Goal: Task Accomplishment & Management: Manage account settings

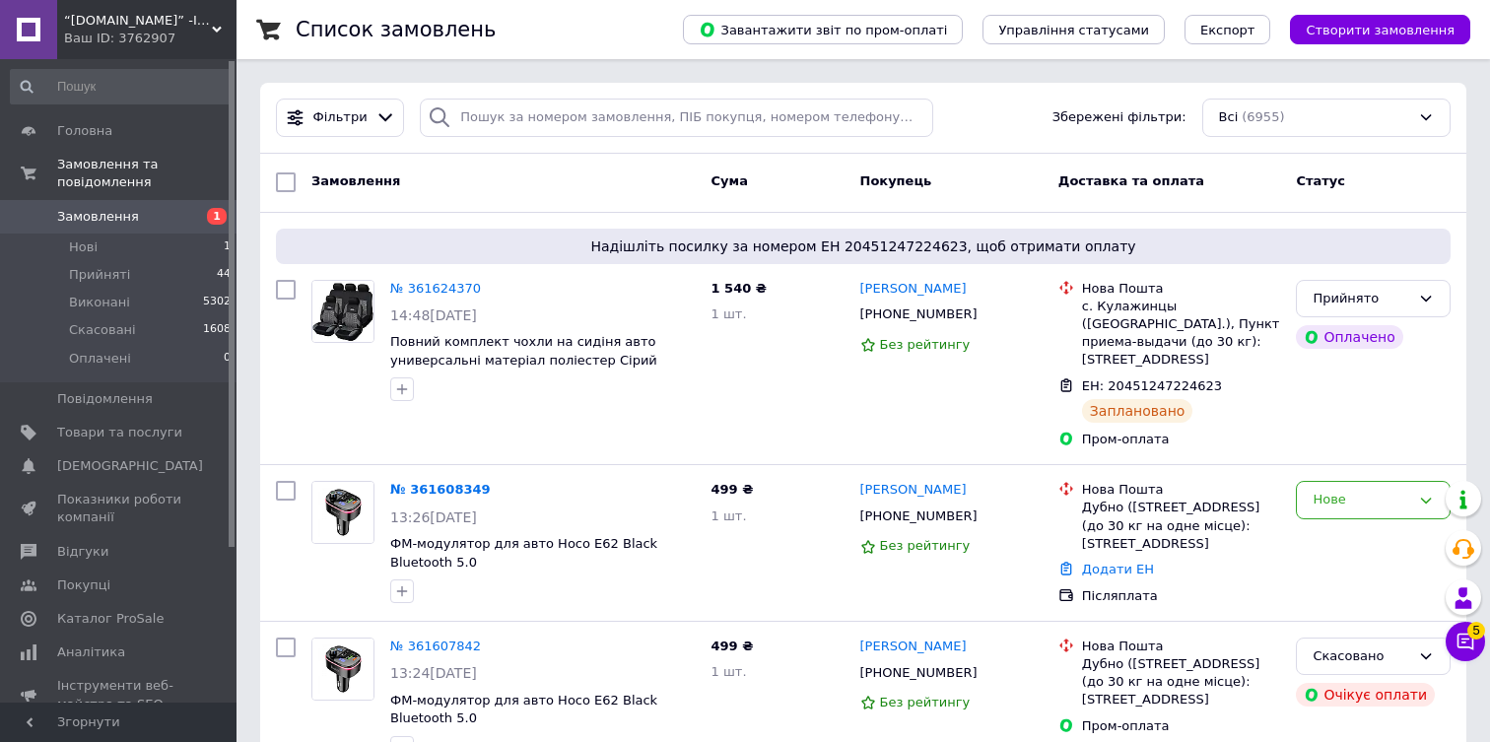
click at [128, 41] on div "Ваш ID: 3762907" at bounding box center [150, 39] width 172 height 18
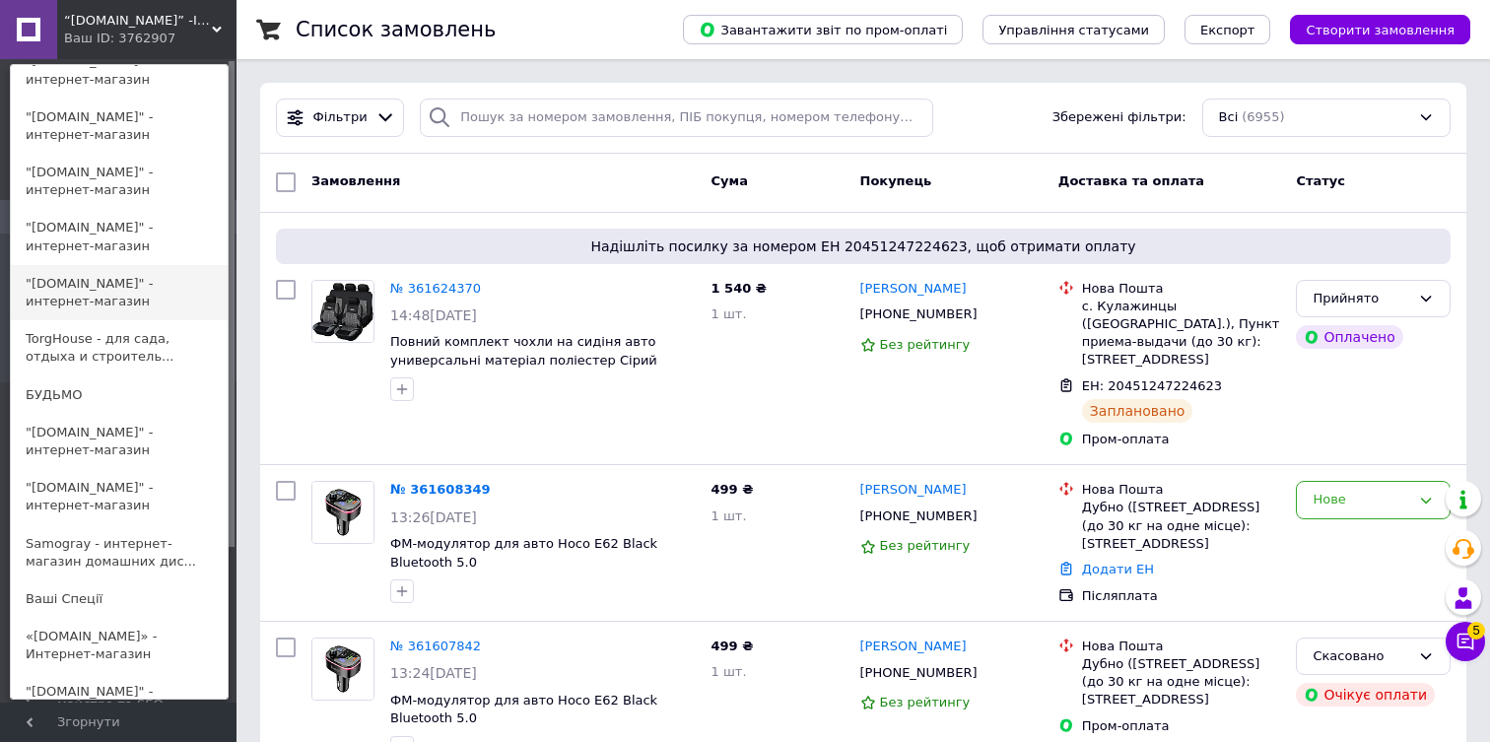
scroll to position [258, 0]
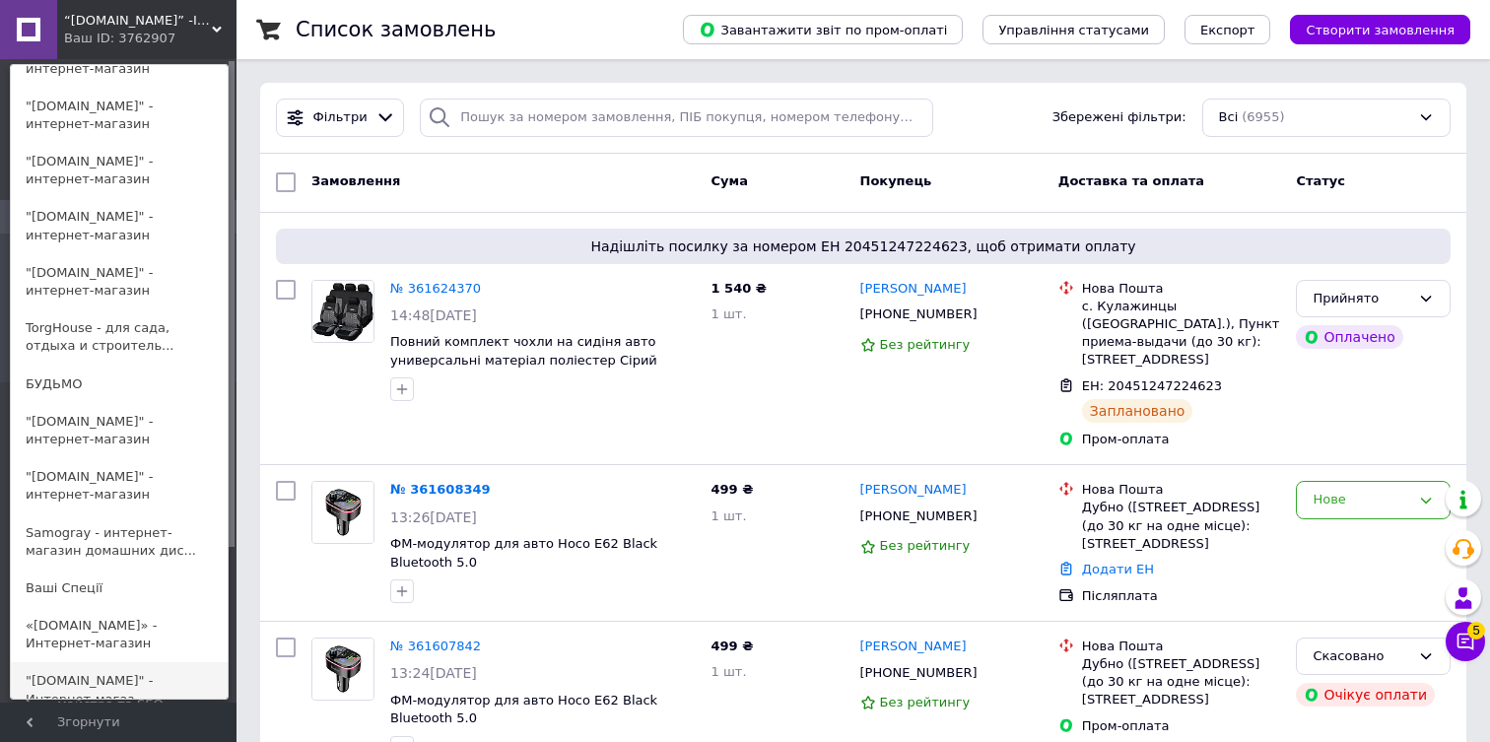
click at [135, 678] on link ""tehnika-ggshop.com.ua" - Интернет-магаз..." at bounding box center [119, 689] width 217 height 55
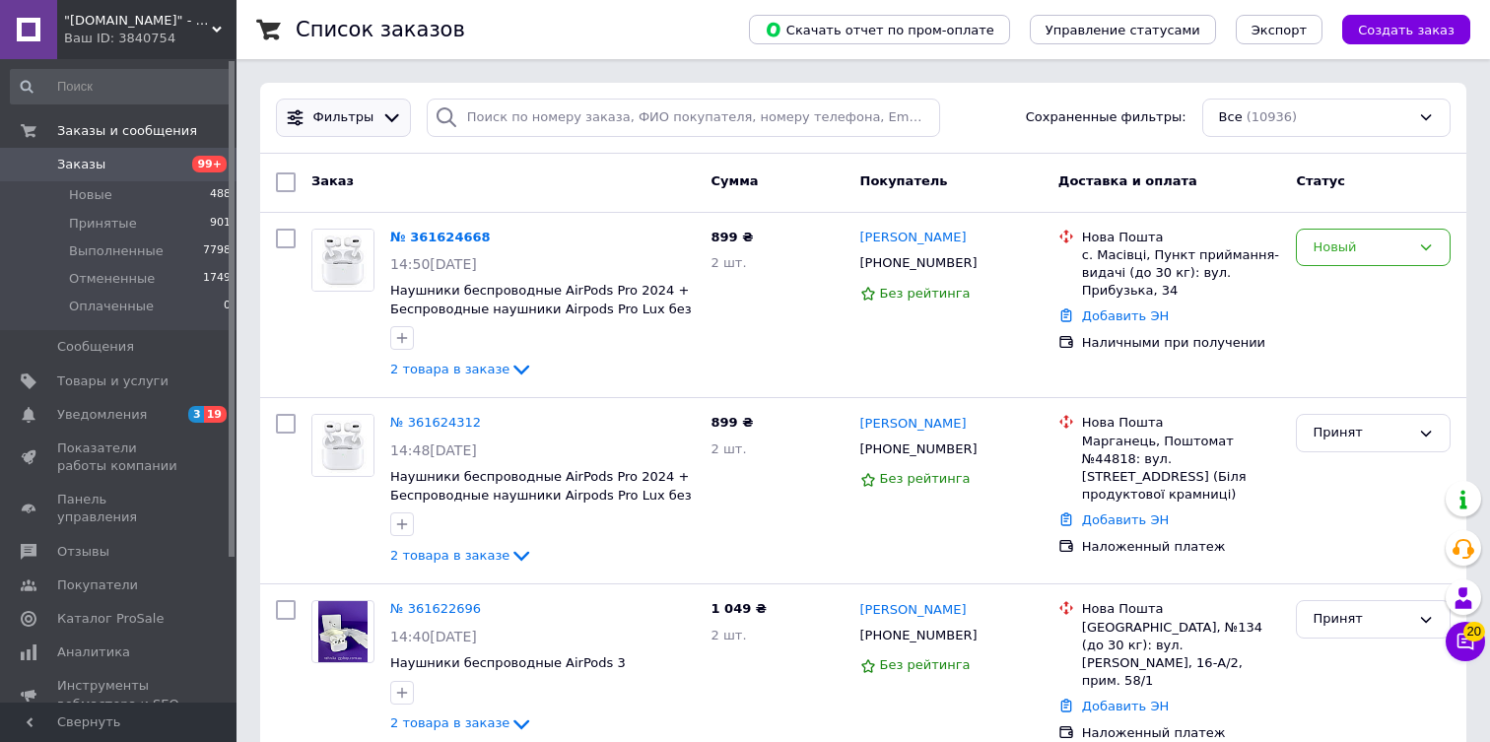
click at [348, 119] on span "Фильтры" at bounding box center [343, 117] width 61 height 19
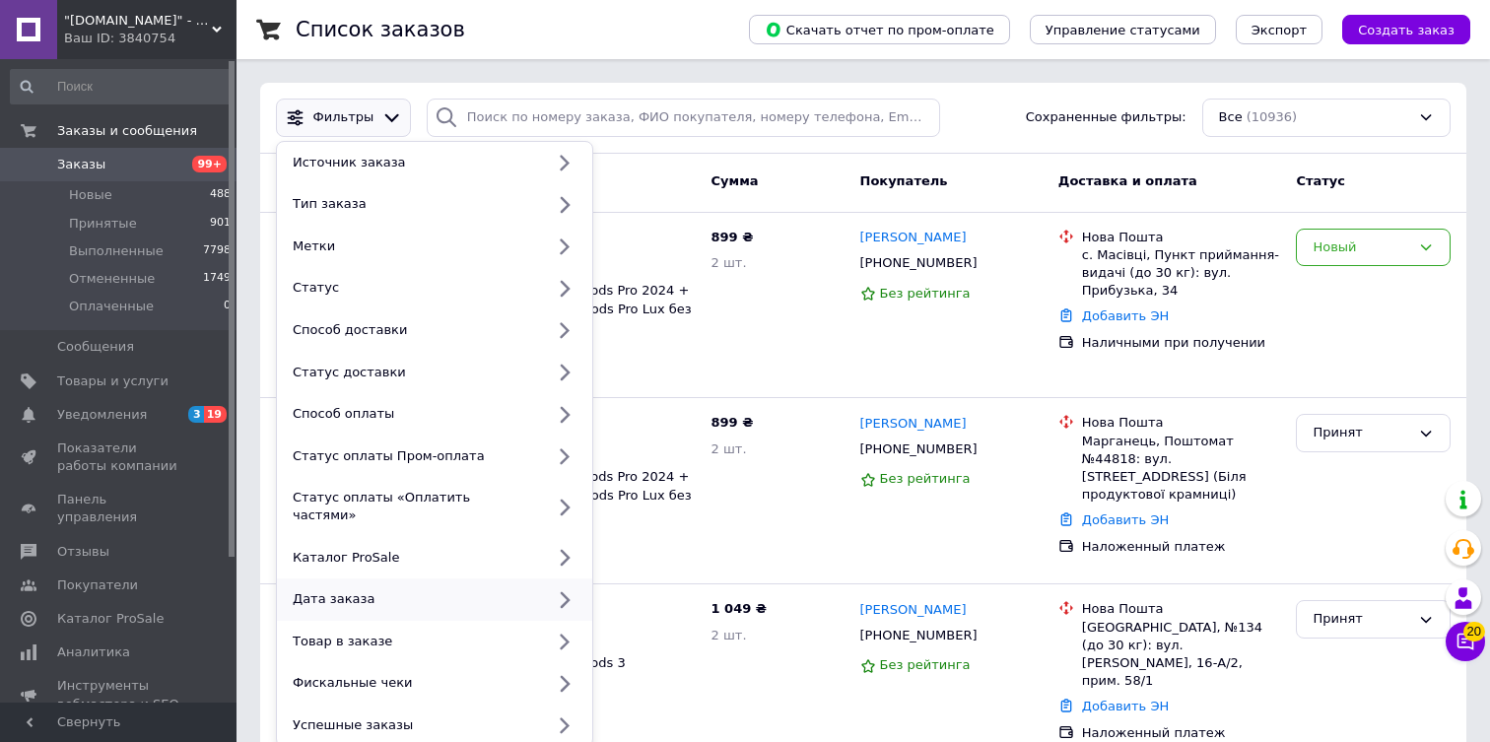
click at [568, 592] on icon at bounding box center [566, 600] width 10 height 16
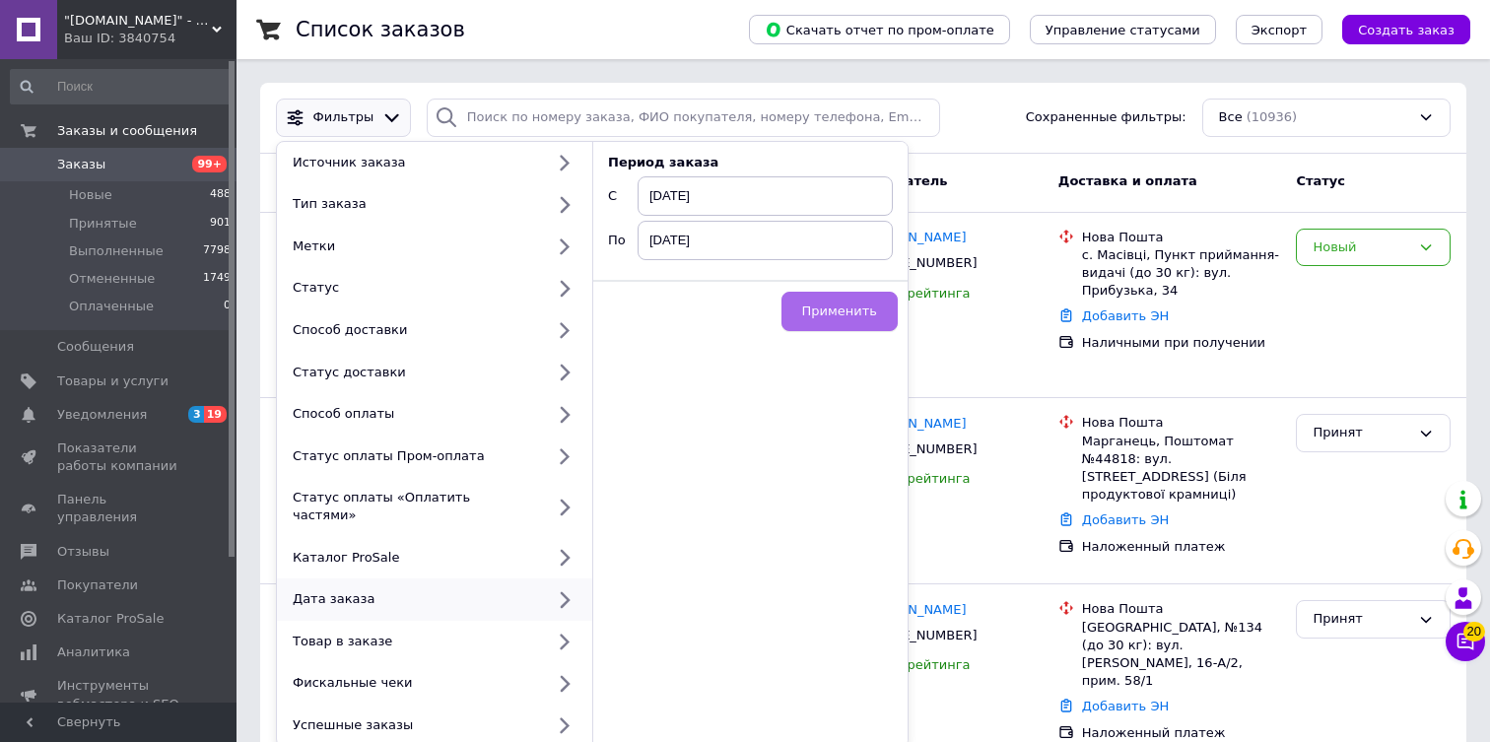
click at [812, 309] on span "Применить" at bounding box center [839, 311] width 75 height 15
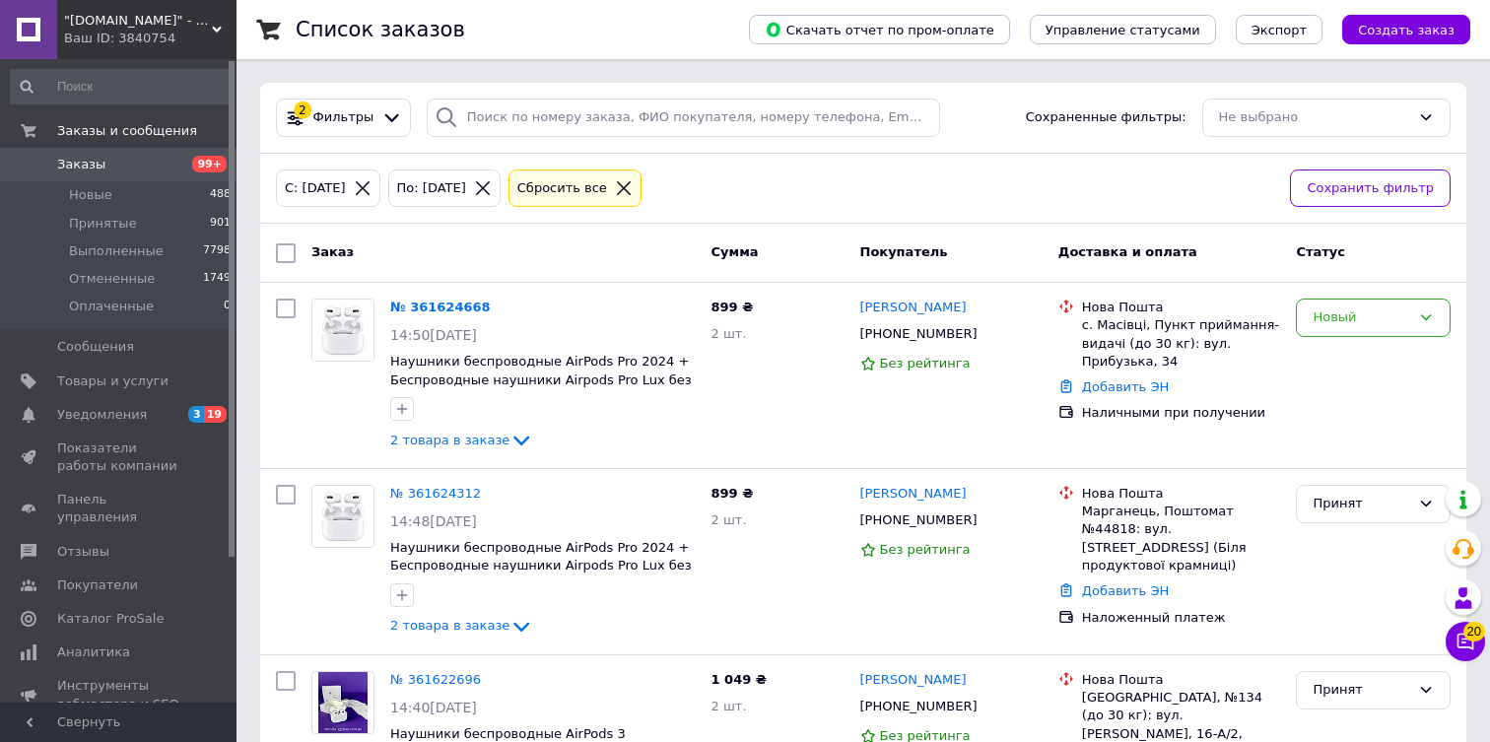
click at [283, 251] on input "checkbox" at bounding box center [286, 253] width 20 height 20
checkbox input "true"
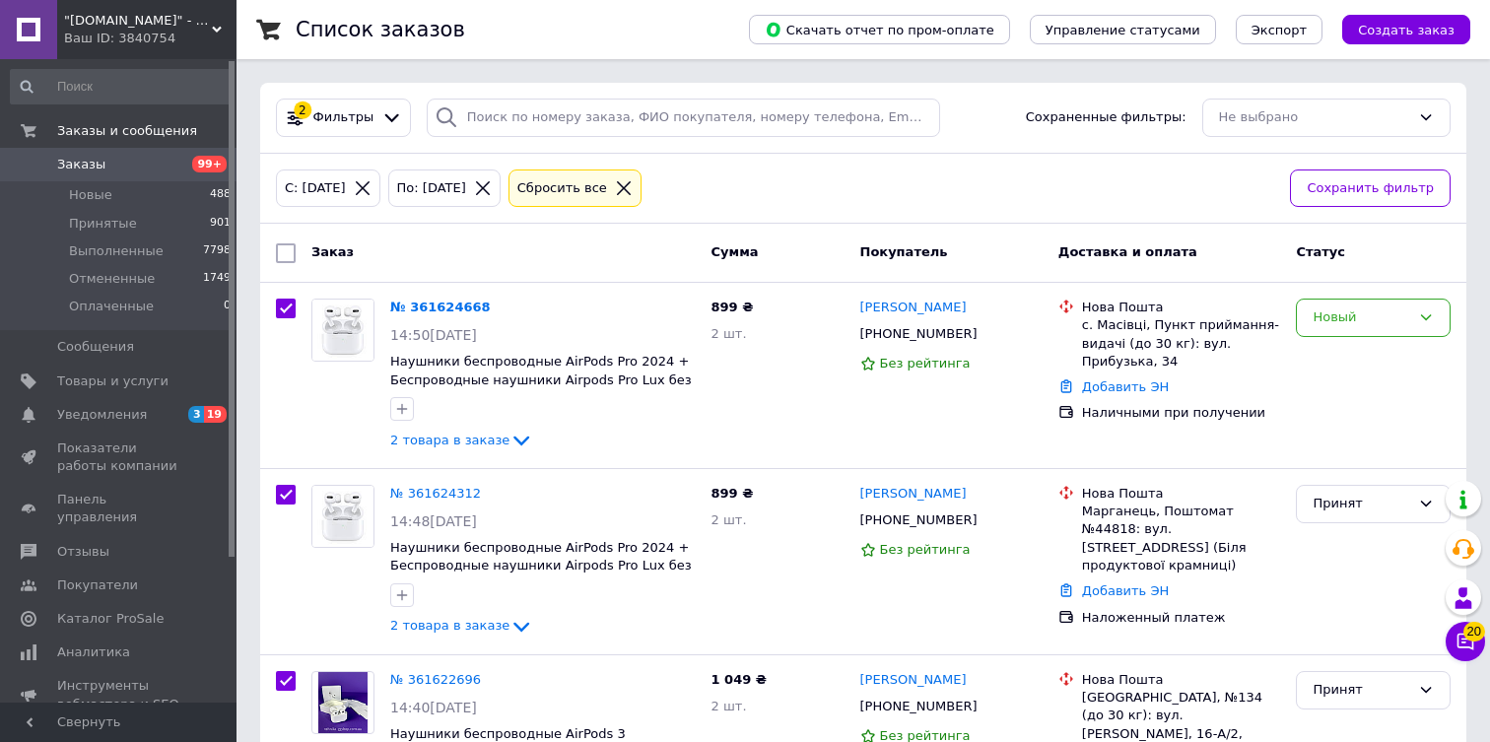
checkbox input "true"
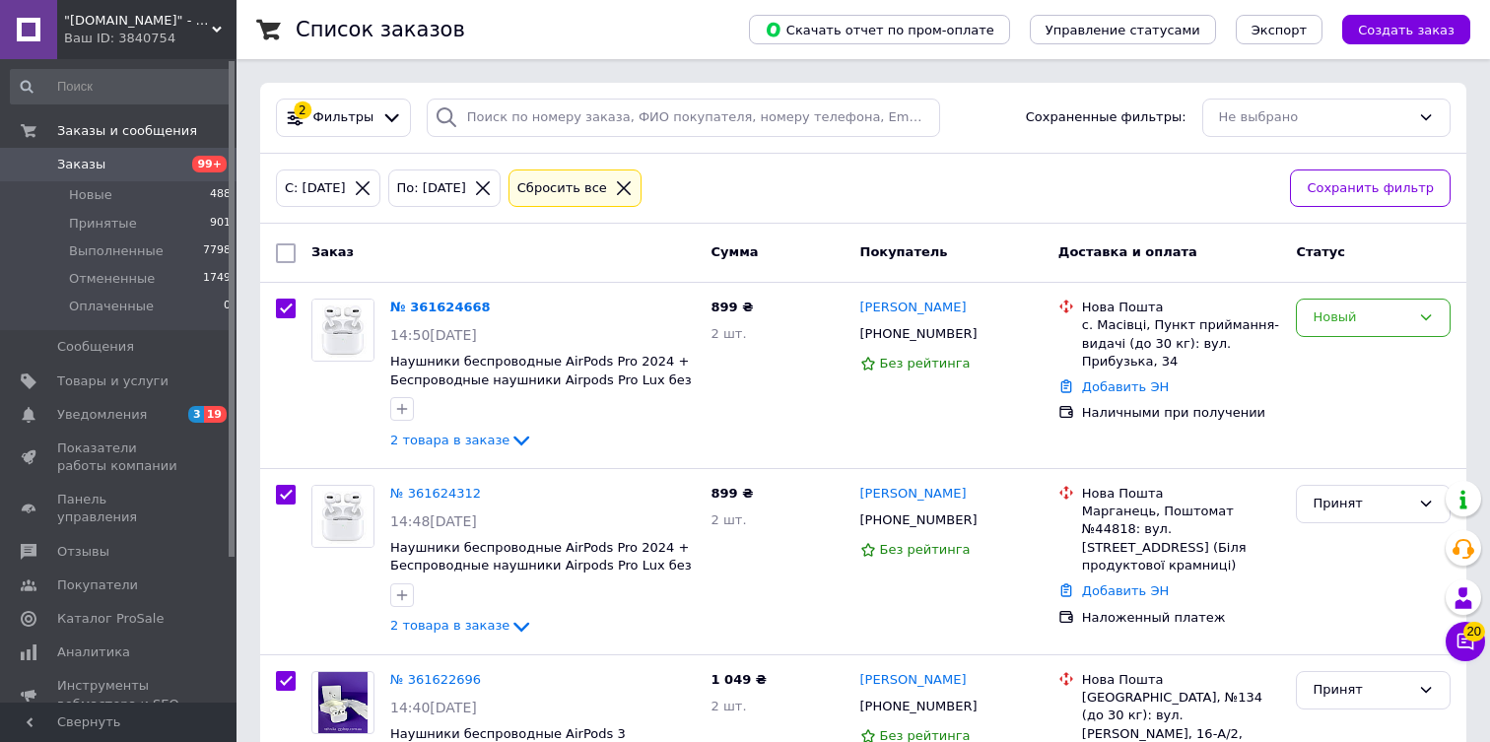
checkbox input "true"
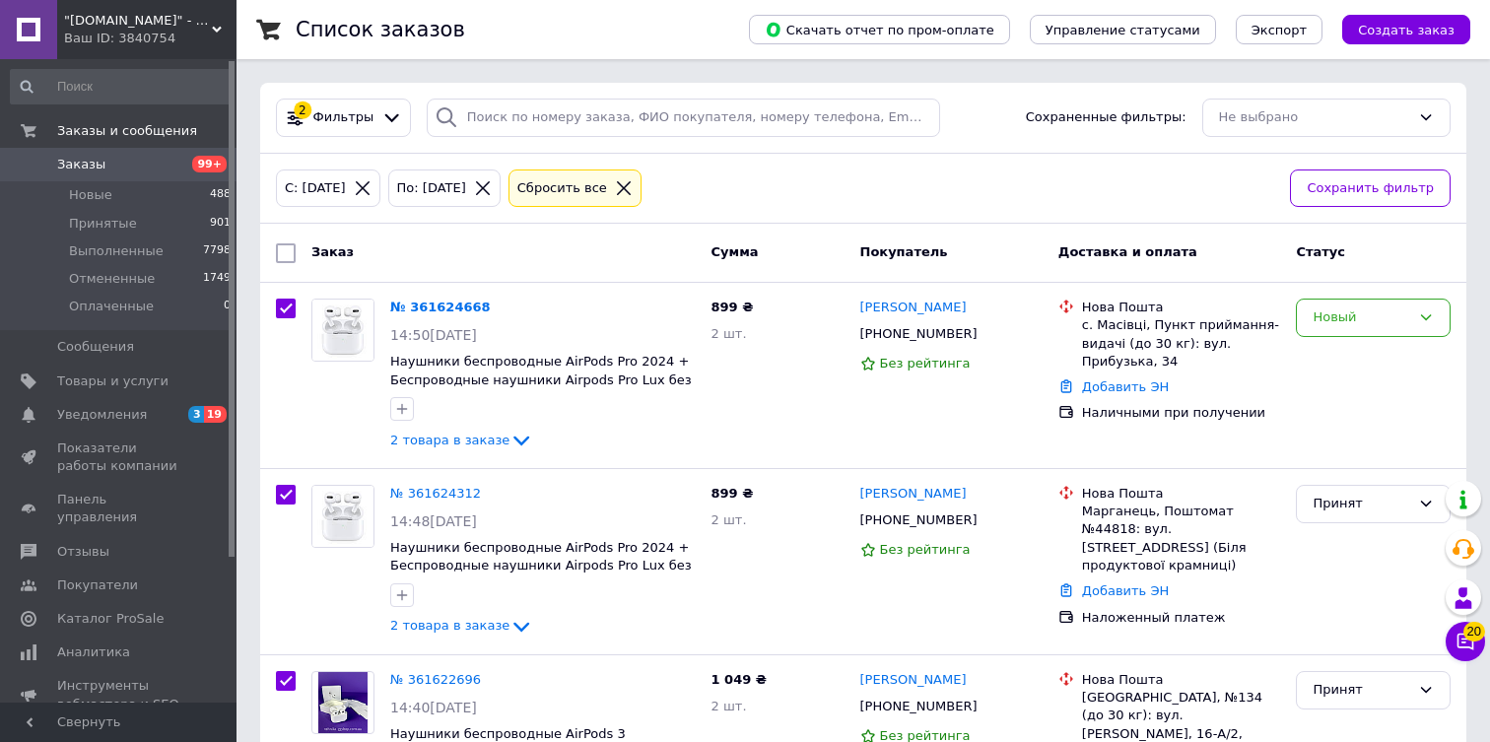
checkbox input "true"
click at [283, 251] on input "checkbox" at bounding box center [289, 253] width 13 height 13
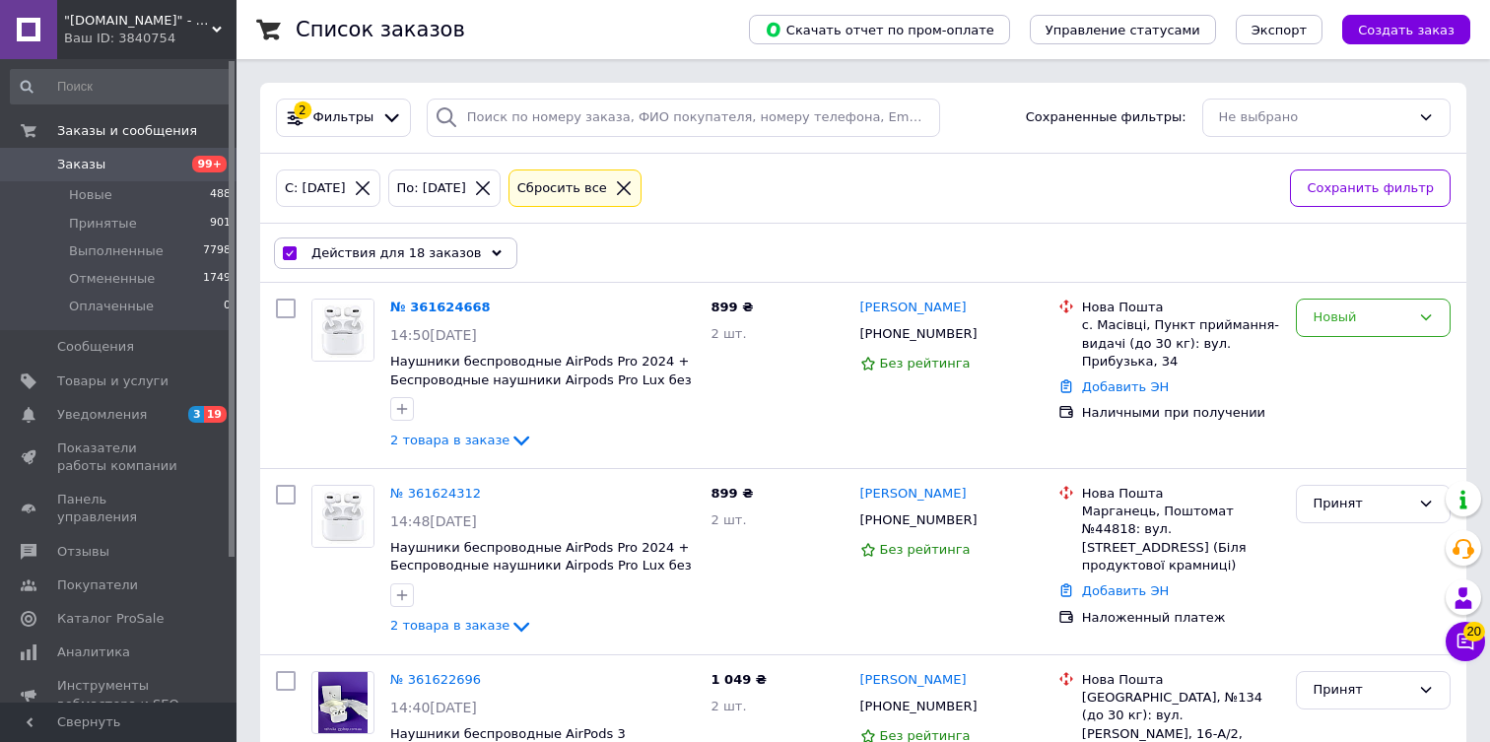
checkbox input "false"
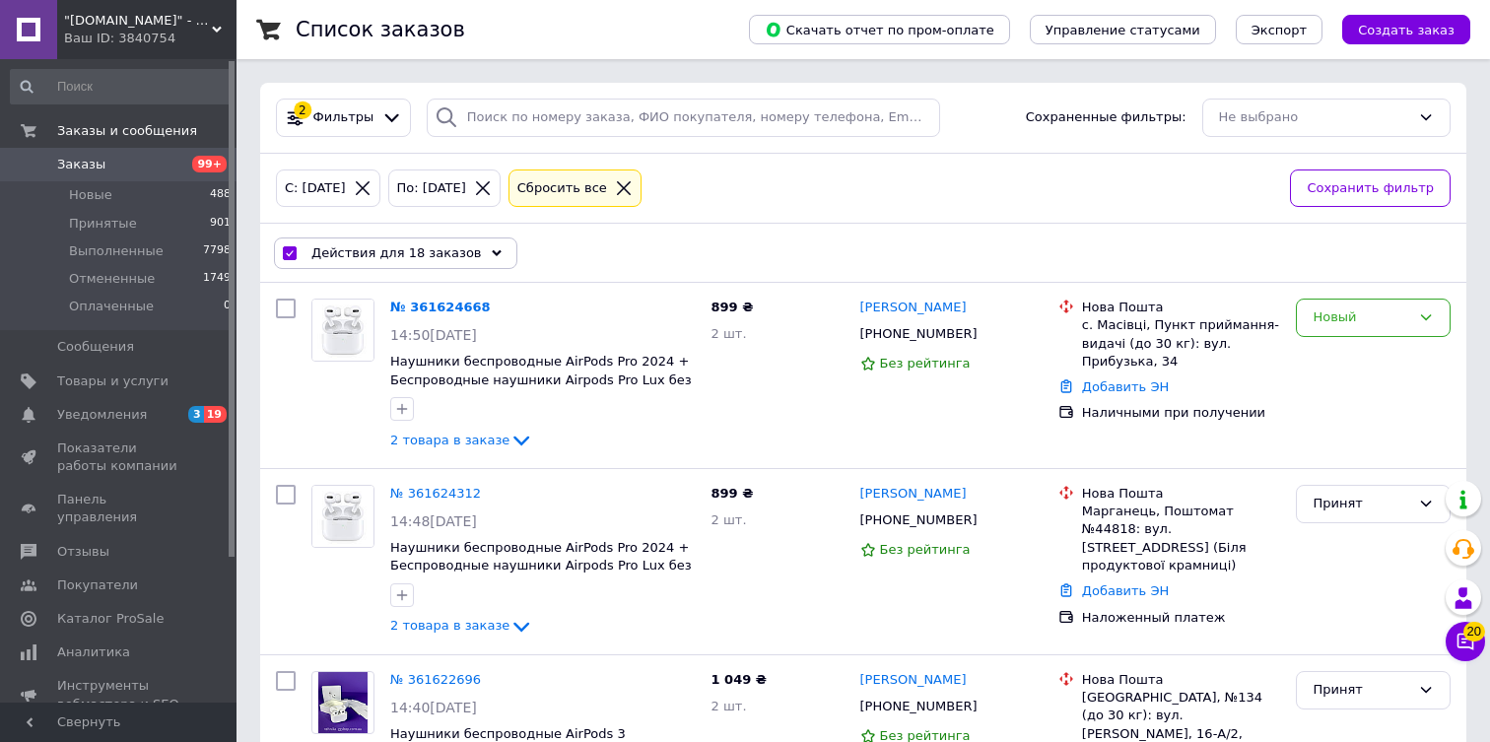
checkbox input "false"
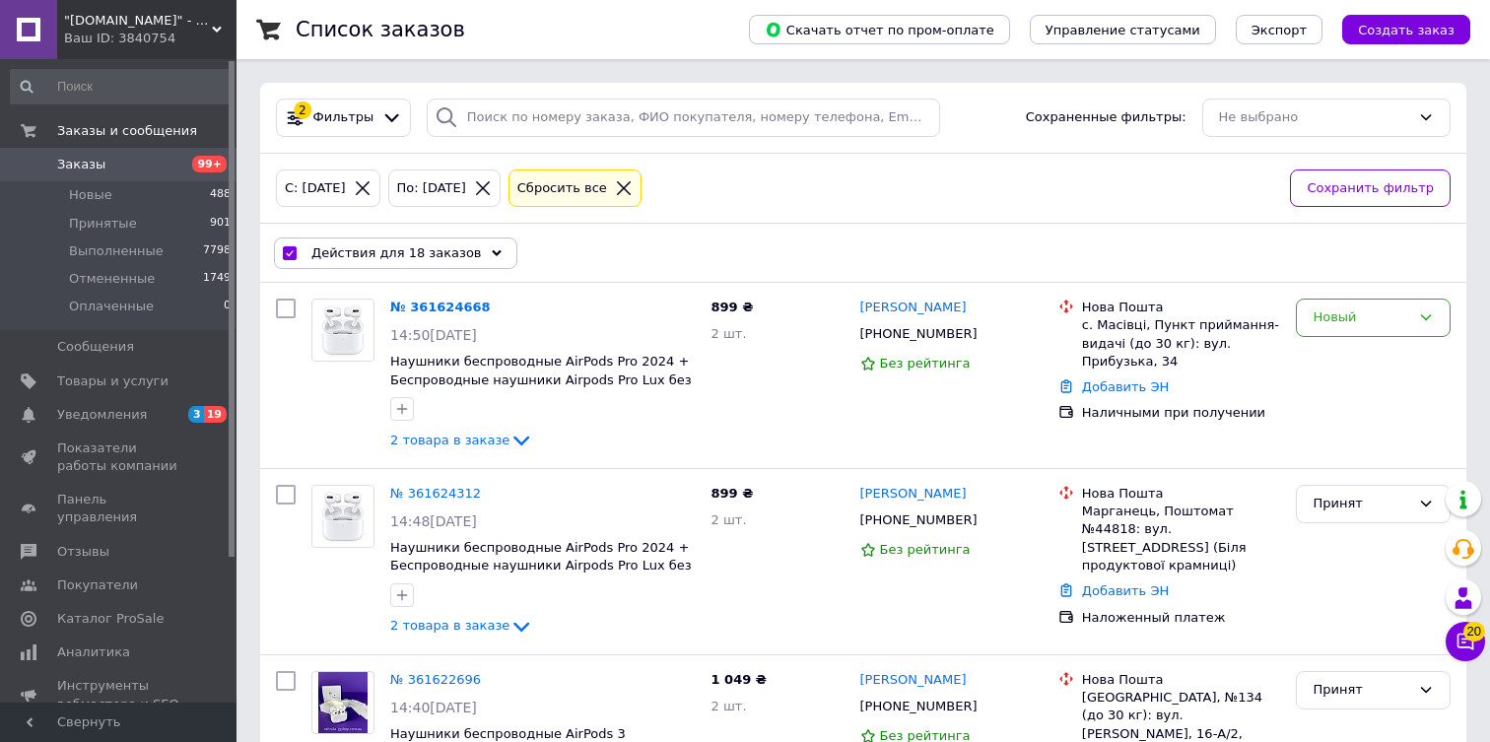
checkbox input "false"
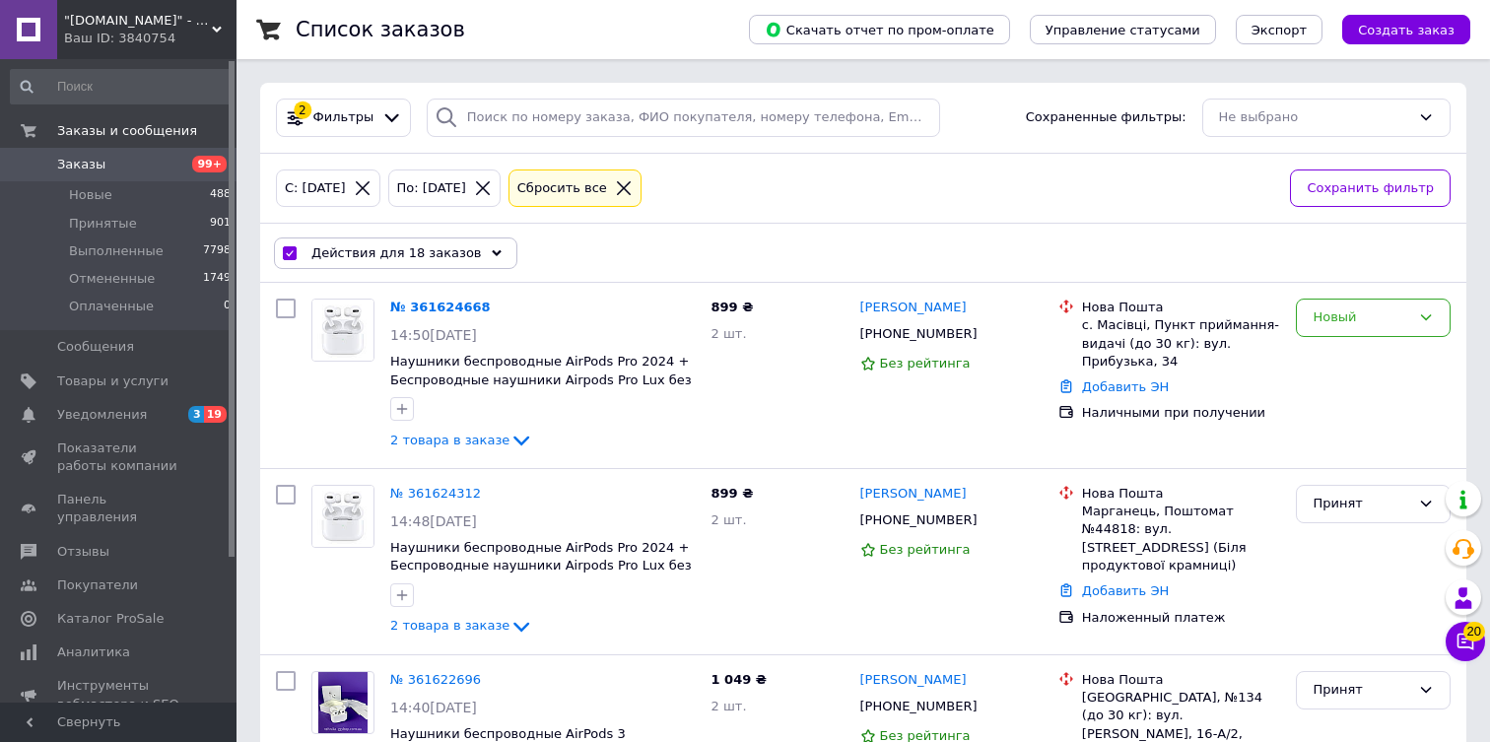
checkbox input "false"
click div ""tehnika-ggshop.com.ua" - Интернет-магазин Ваш ID: 3840754"
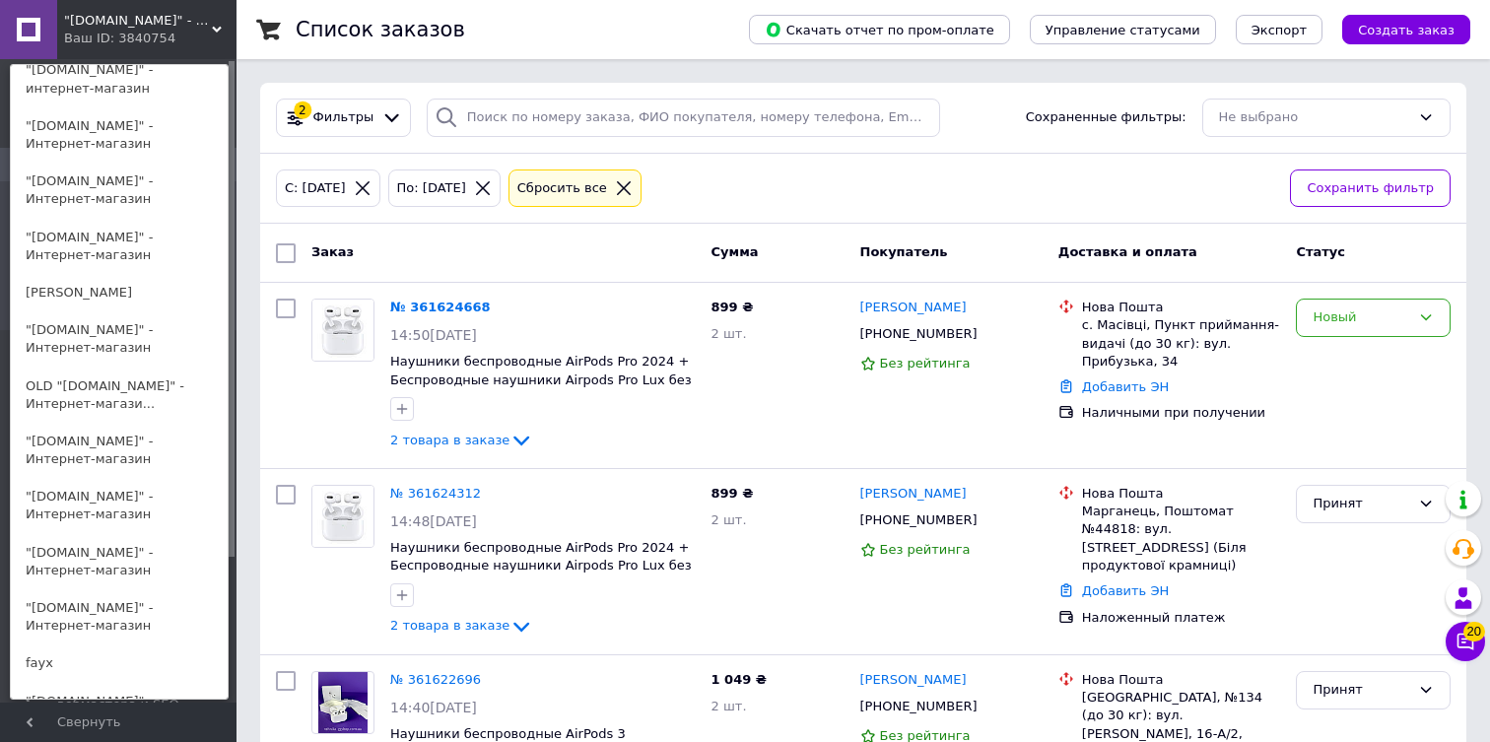
scroll to position [1342, 0]
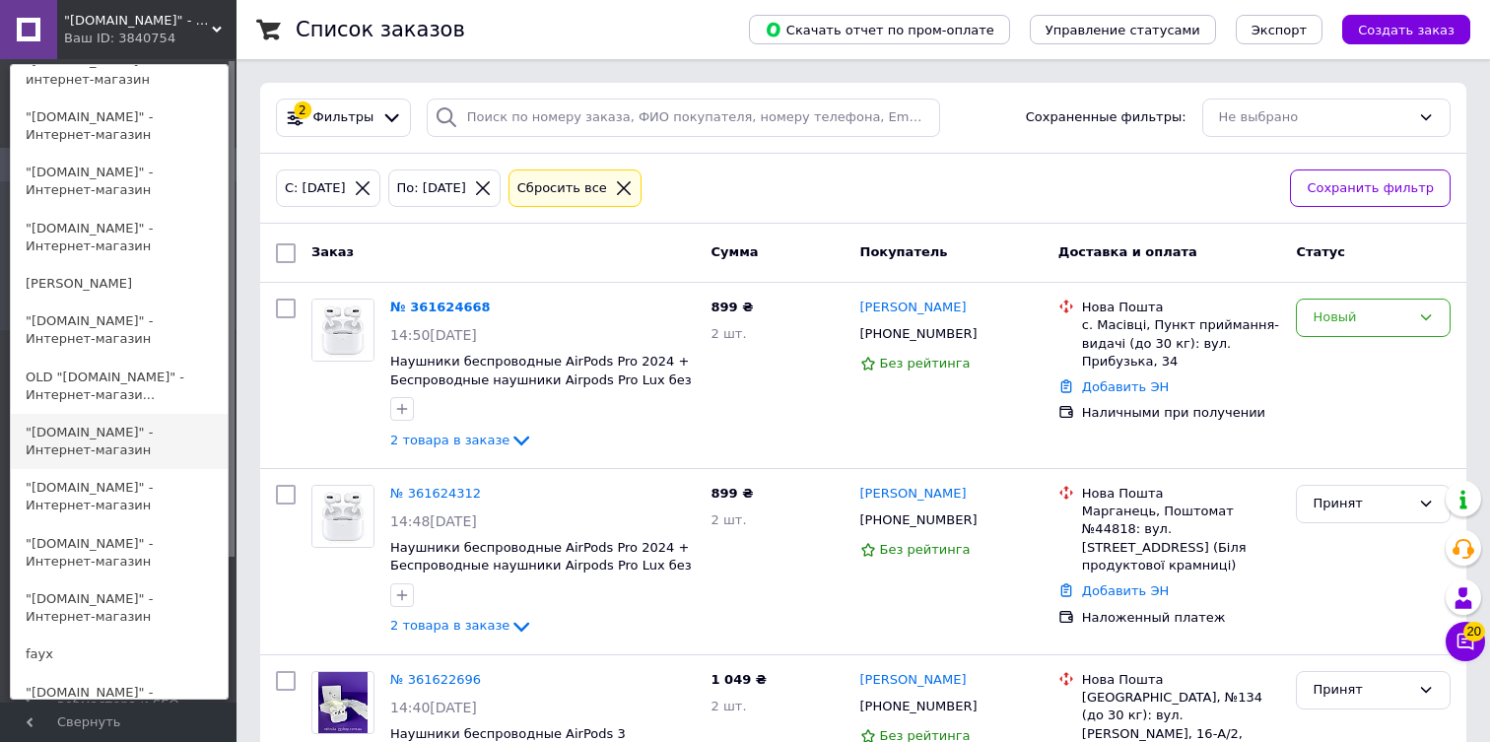
click link ""[DOMAIN_NAME]" - Интернет-магазин"
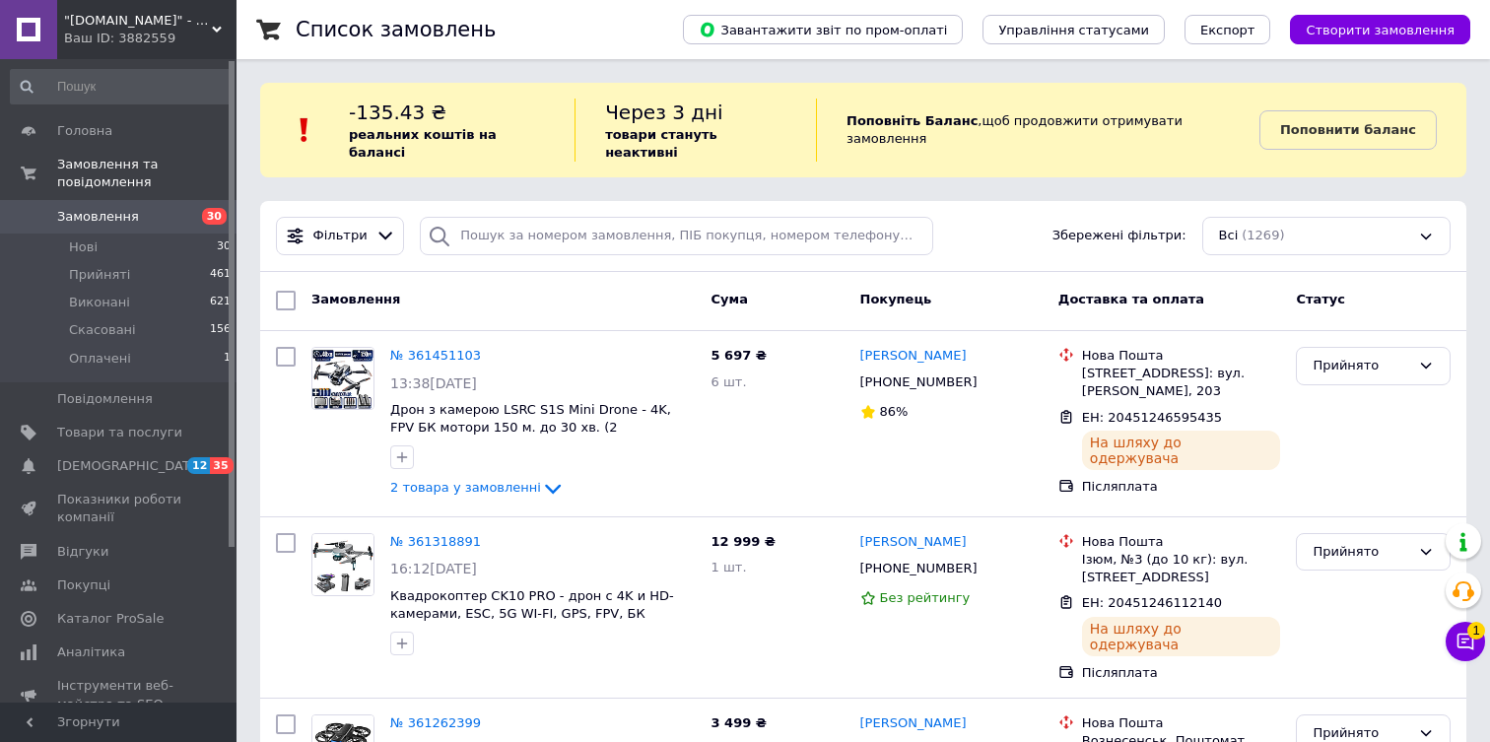
click at [133, 16] on span ""cloud-store.com.ua" - Інтернет-магазин" at bounding box center [138, 21] width 148 height 18
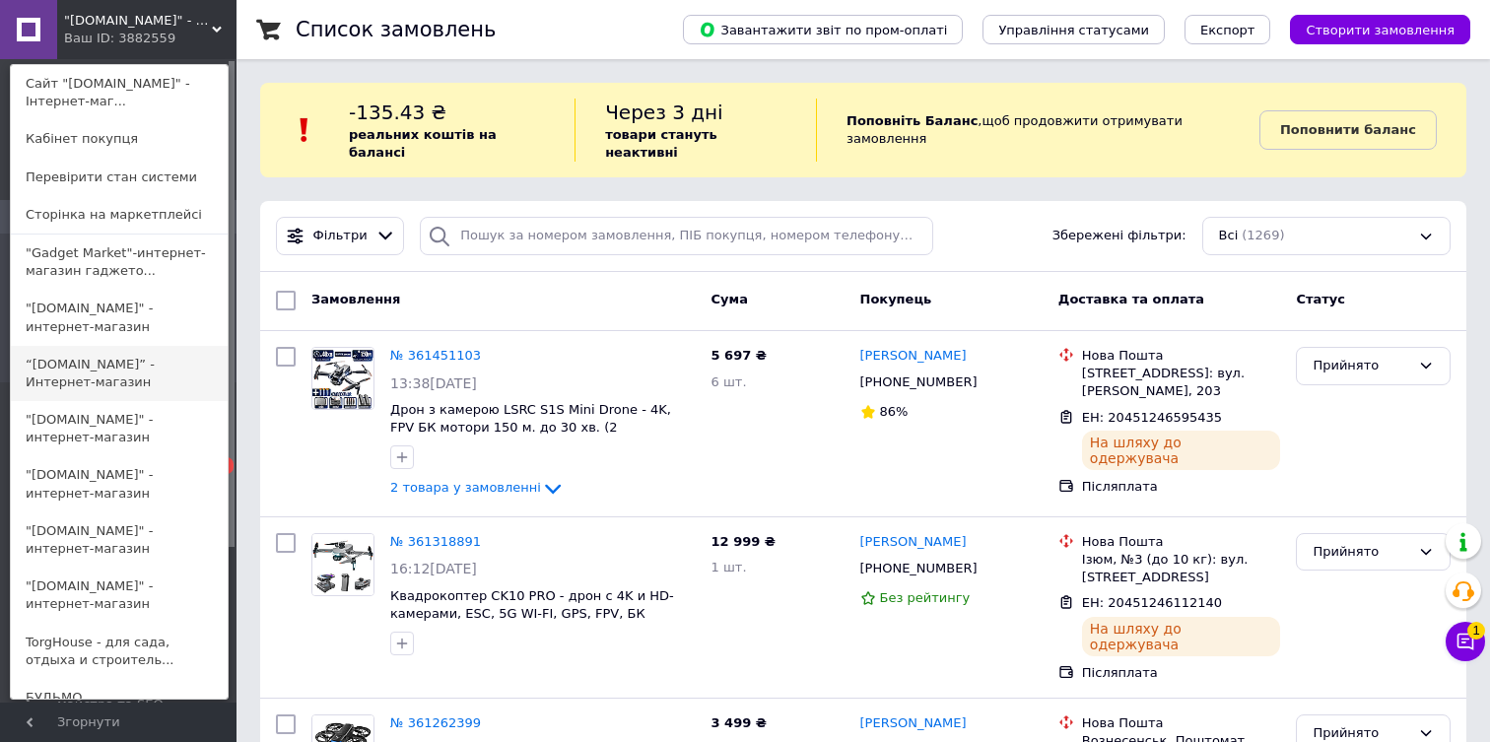
click at [70, 364] on link "“biz-shop.com.ua” - Интернет-магазин" at bounding box center [119, 373] width 217 height 55
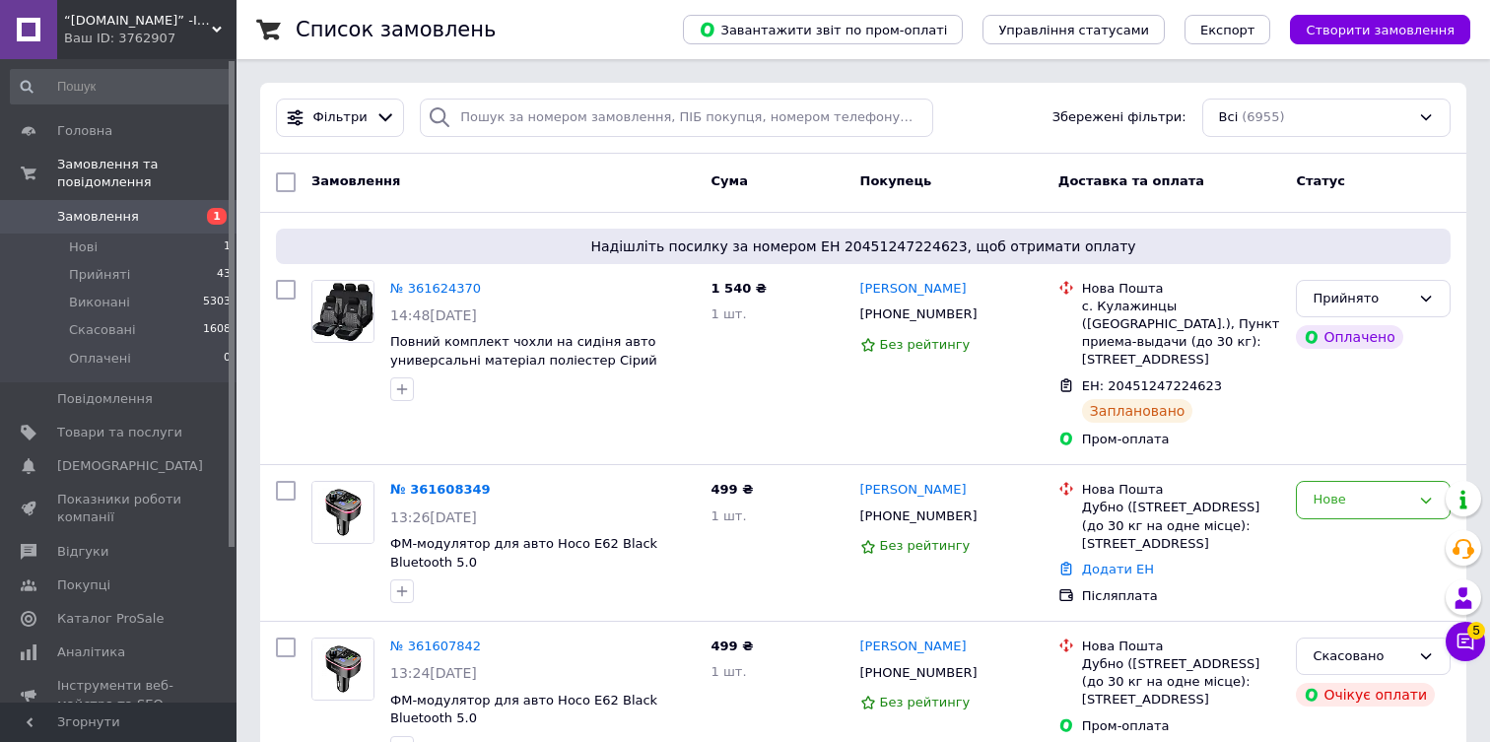
click at [212, 33] on icon at bounding box center [217, 30] width 10 height 10
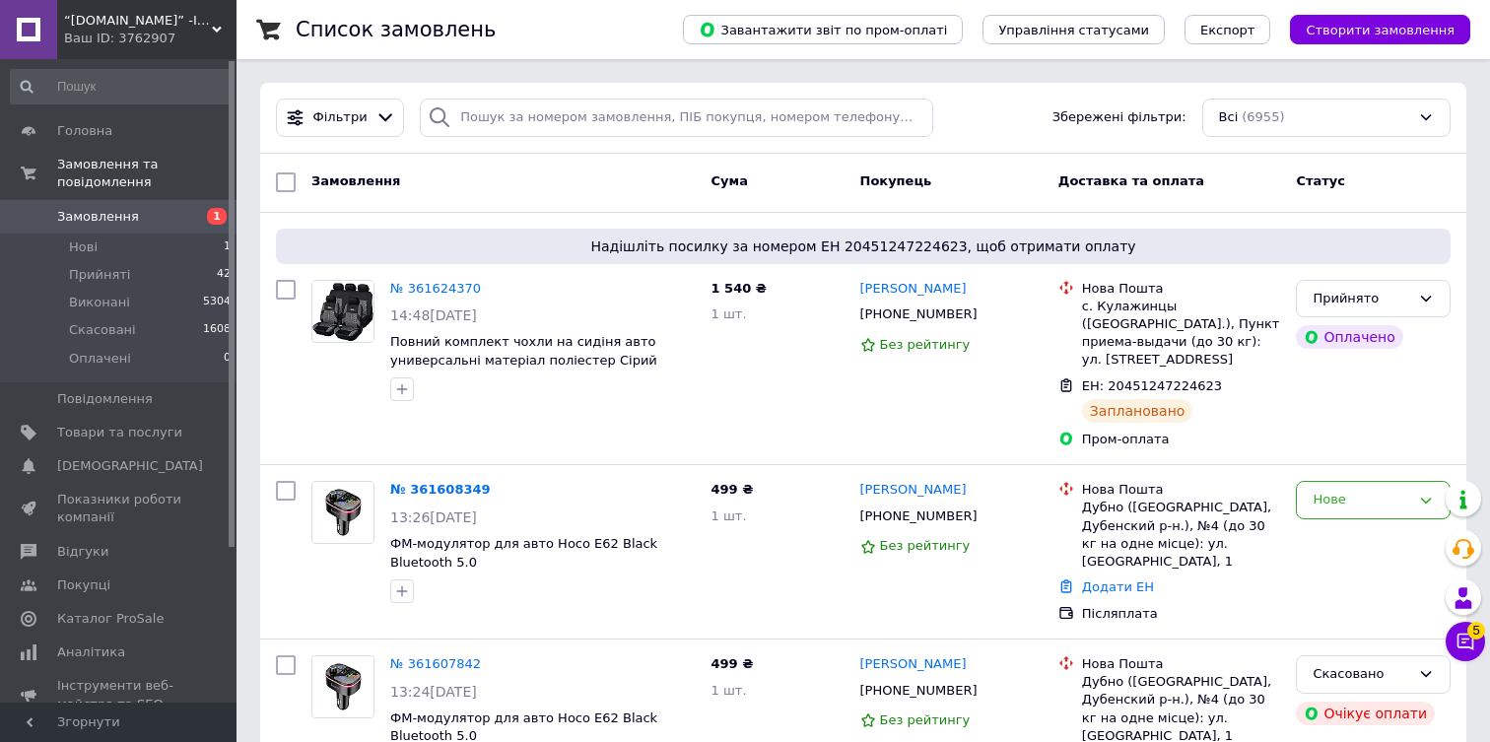
click at [105, 25] on span "“[DOMAIN_NAME]” -Інтернет-магазин" at bounding box center [138, 21] width 148 height 18
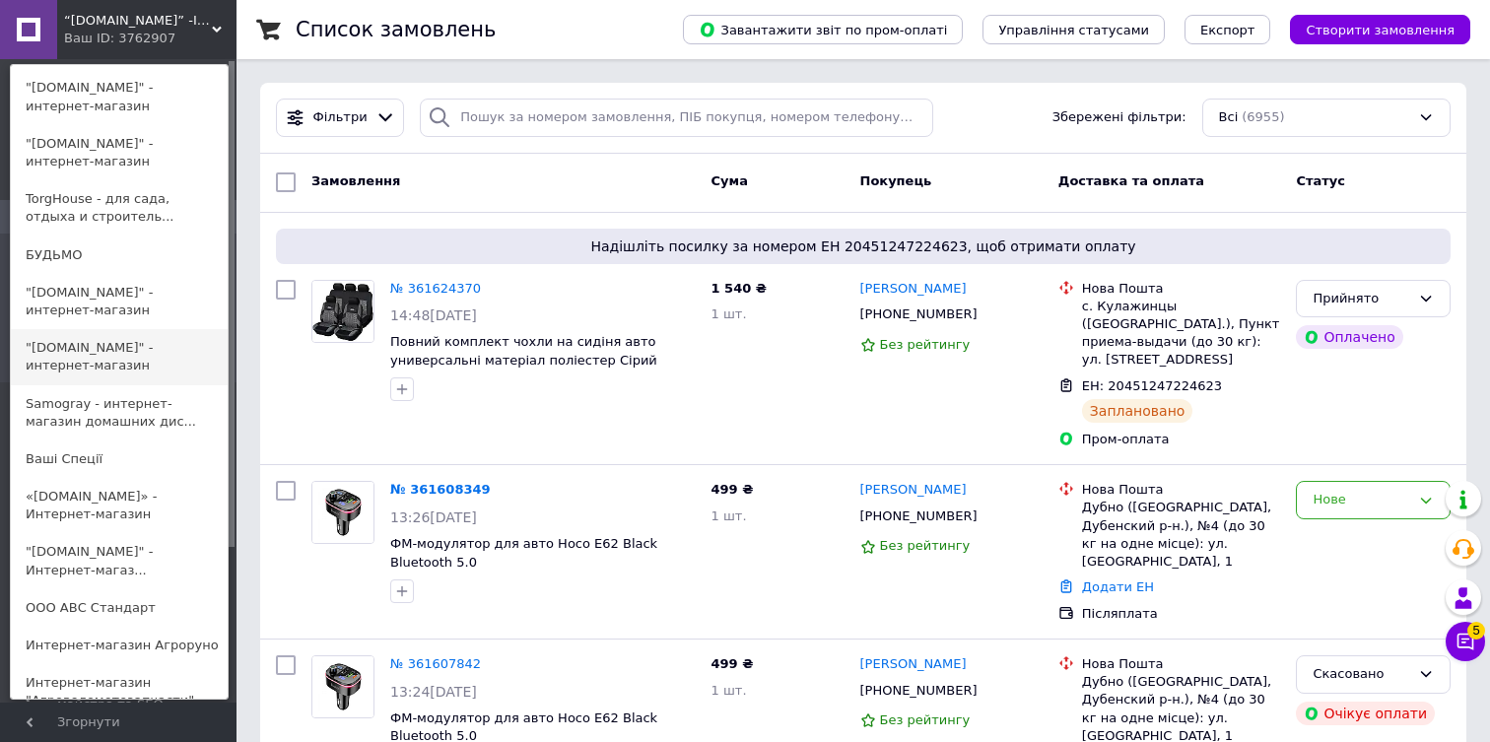
scroll to position [428, 0]
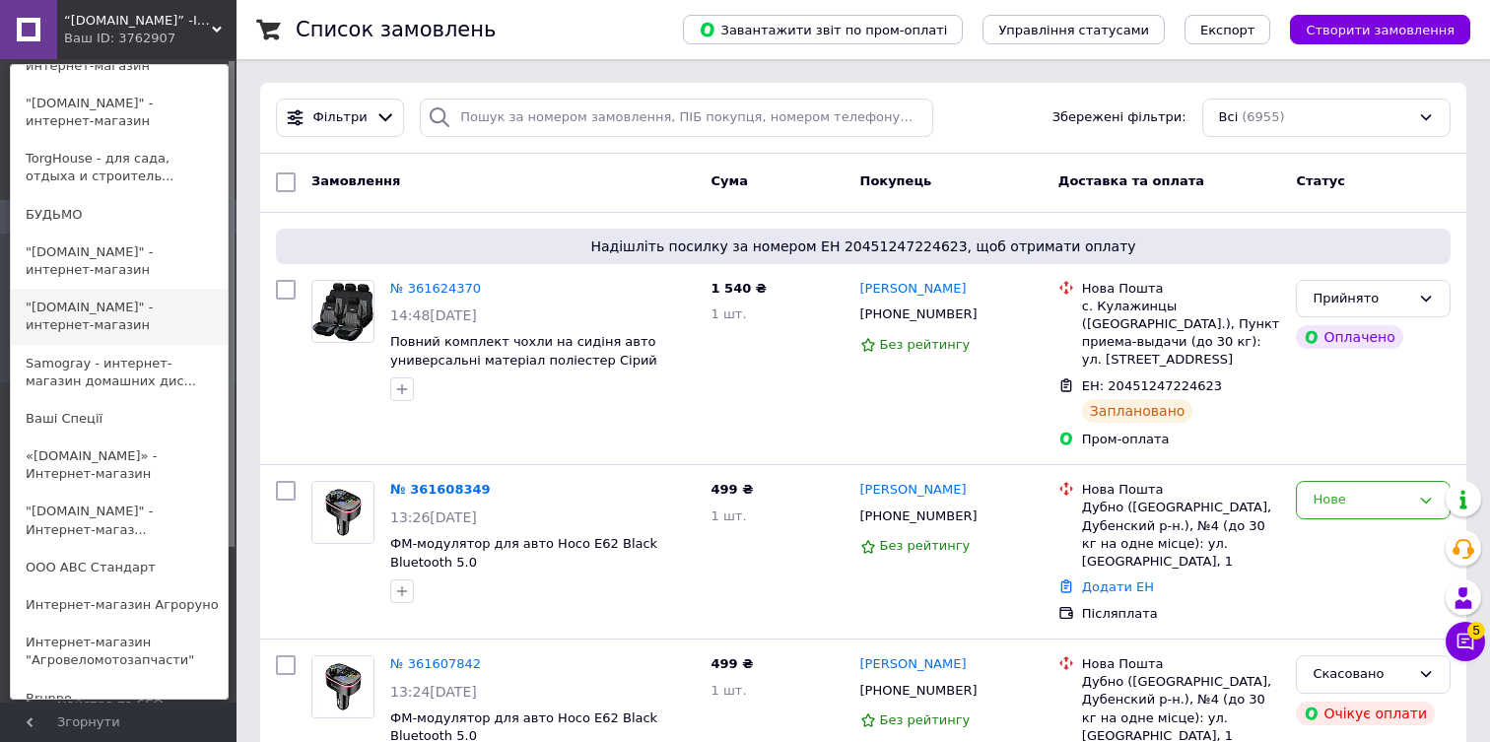
click at [94, 520] on link ""tehnika-ggshop.com.ua" - Интернет-магаз..." at bounding box center [119, 520] width 217 height 55
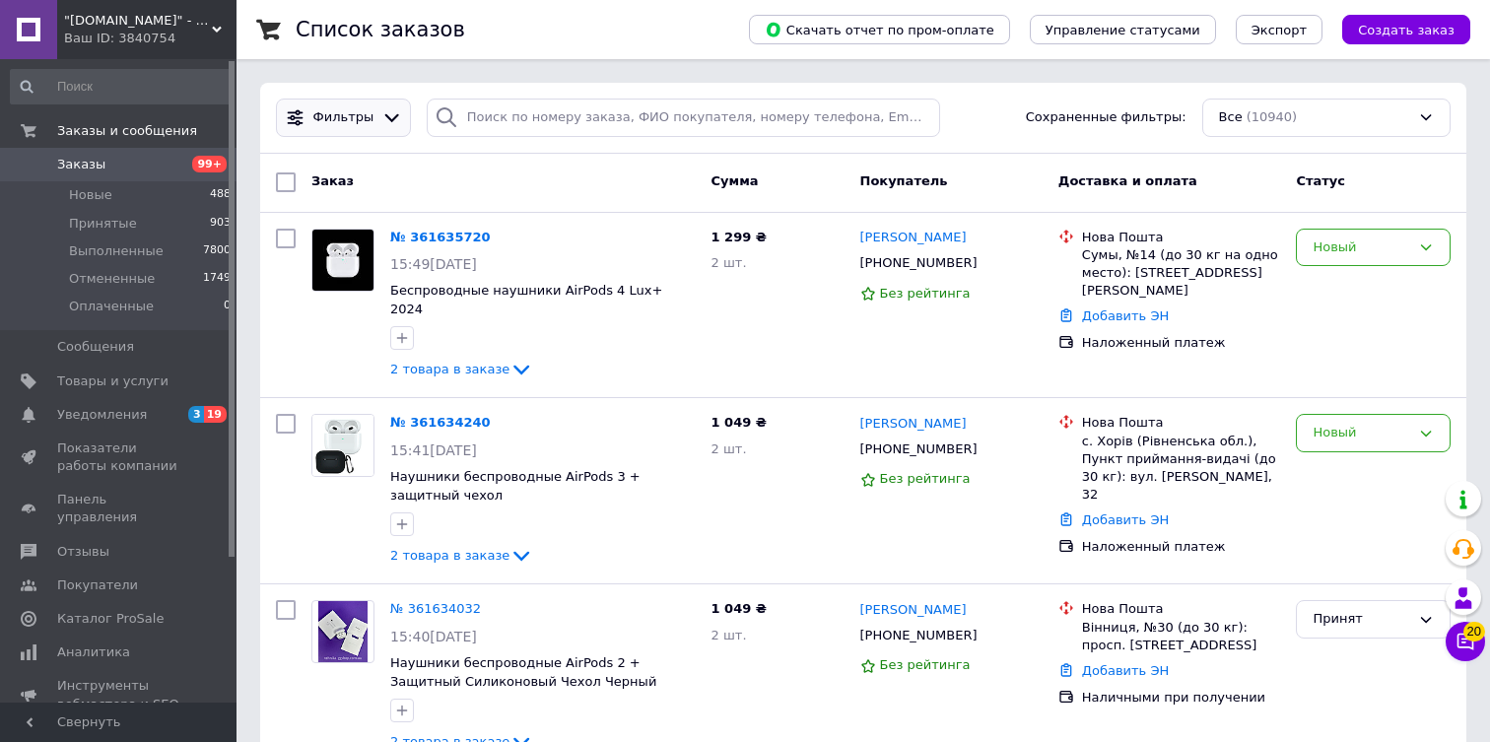
click at [378, 127] on div at bounding box center [392, 117] width 29 height 21
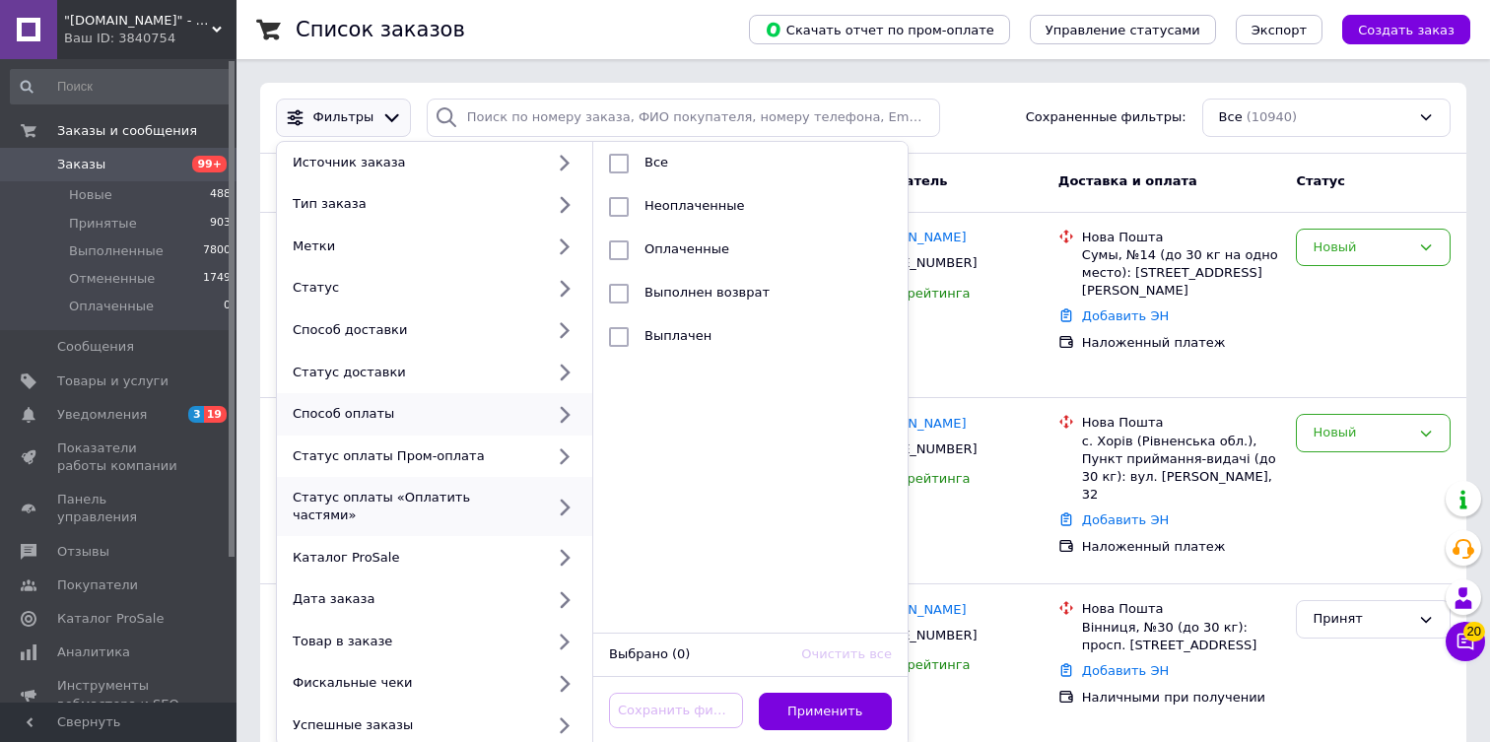
click at [445, 407] on div "Способ оплаты" at bounding box center [414, 414] width 259 height 18
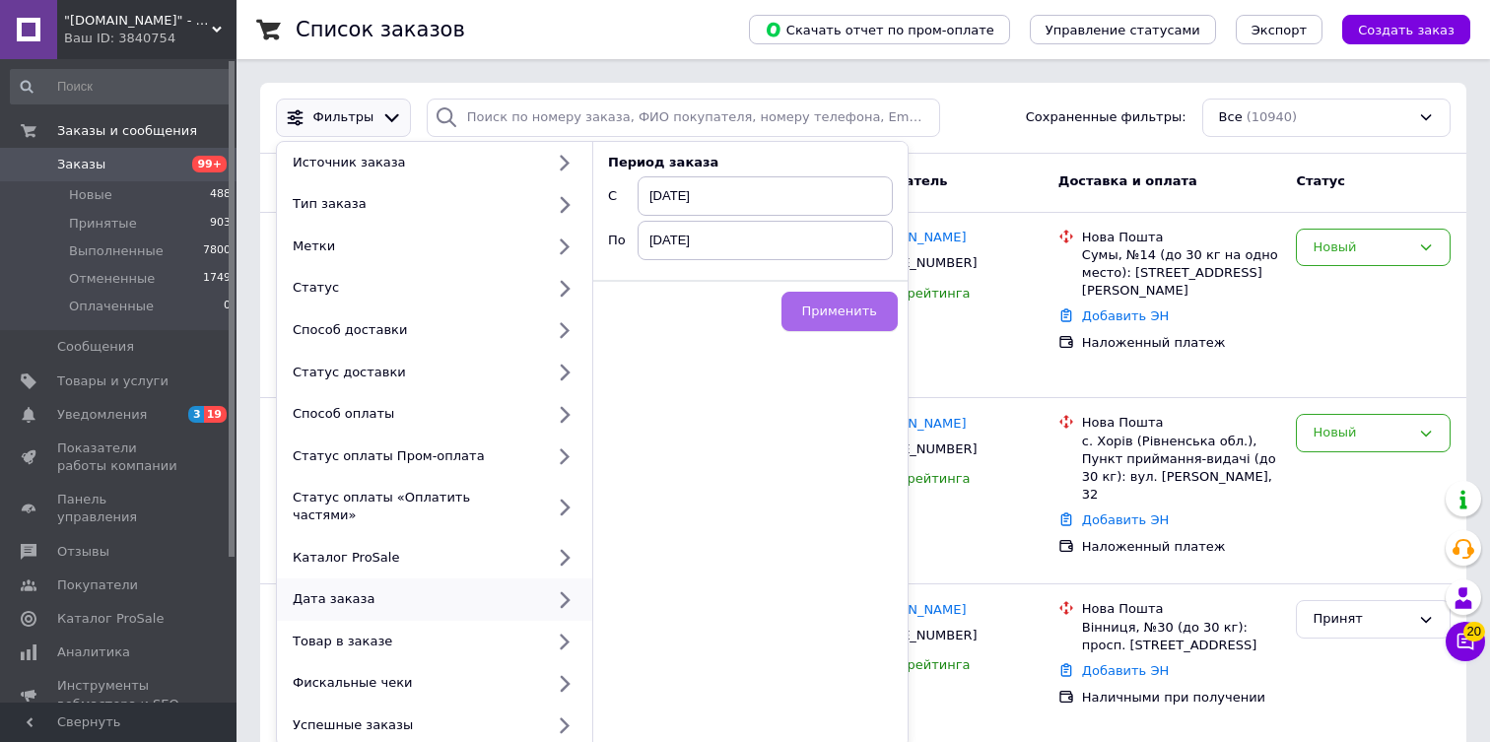
click at [847, 310] on span "Применить" at bounding box center [839, 311] width 75 height 15
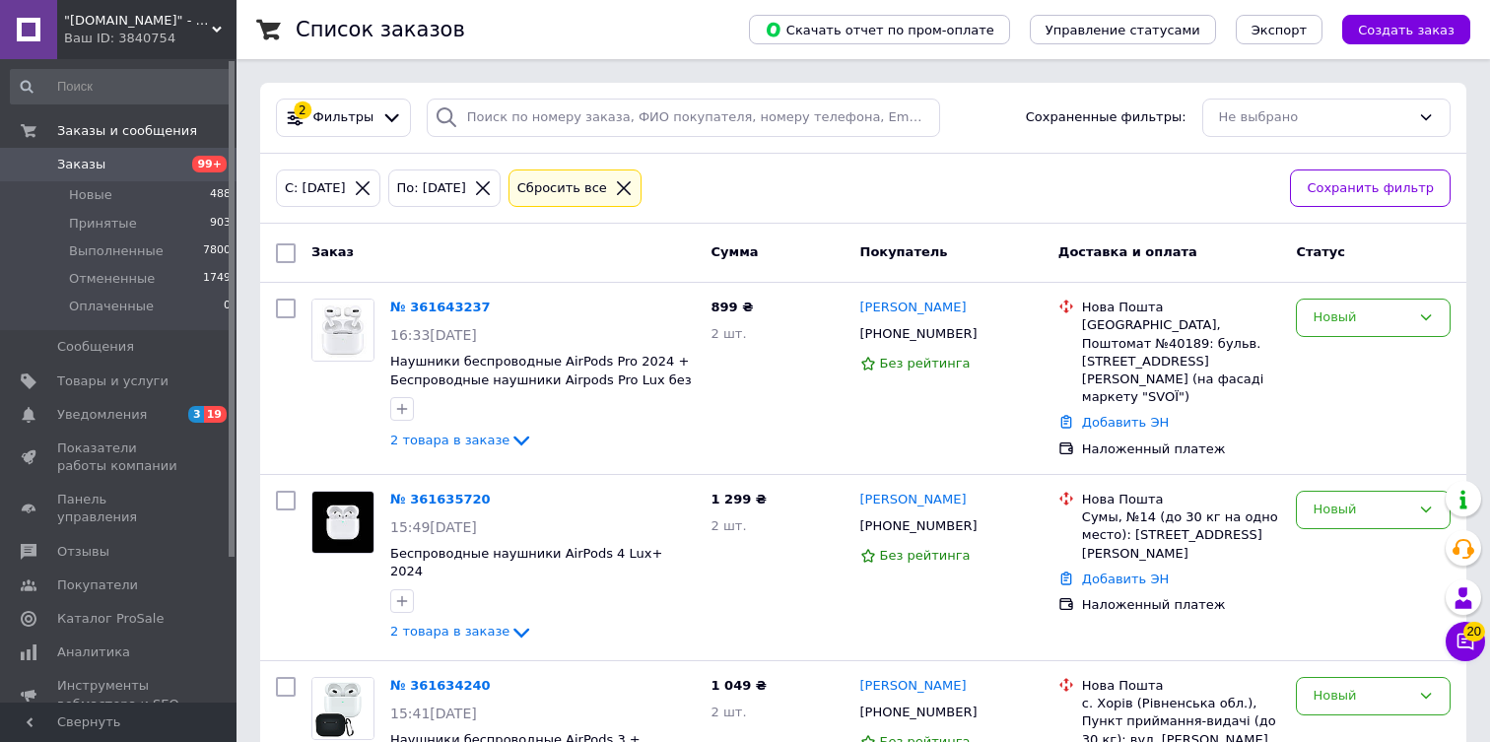
click at [285, 253] on input "checkbox" at bounding box center [286, 253] width 20 height 20
checkbox input "true"
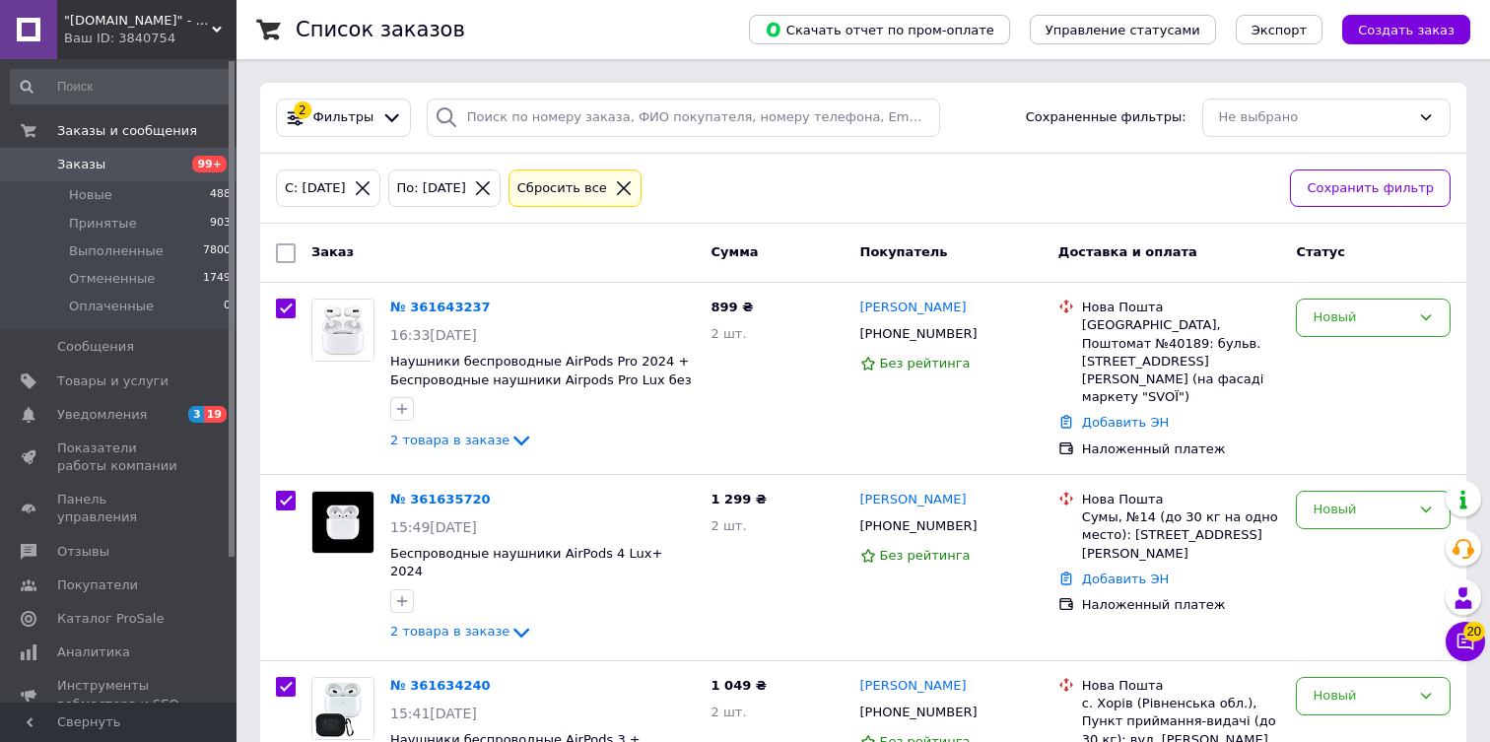
checkbox input "true"
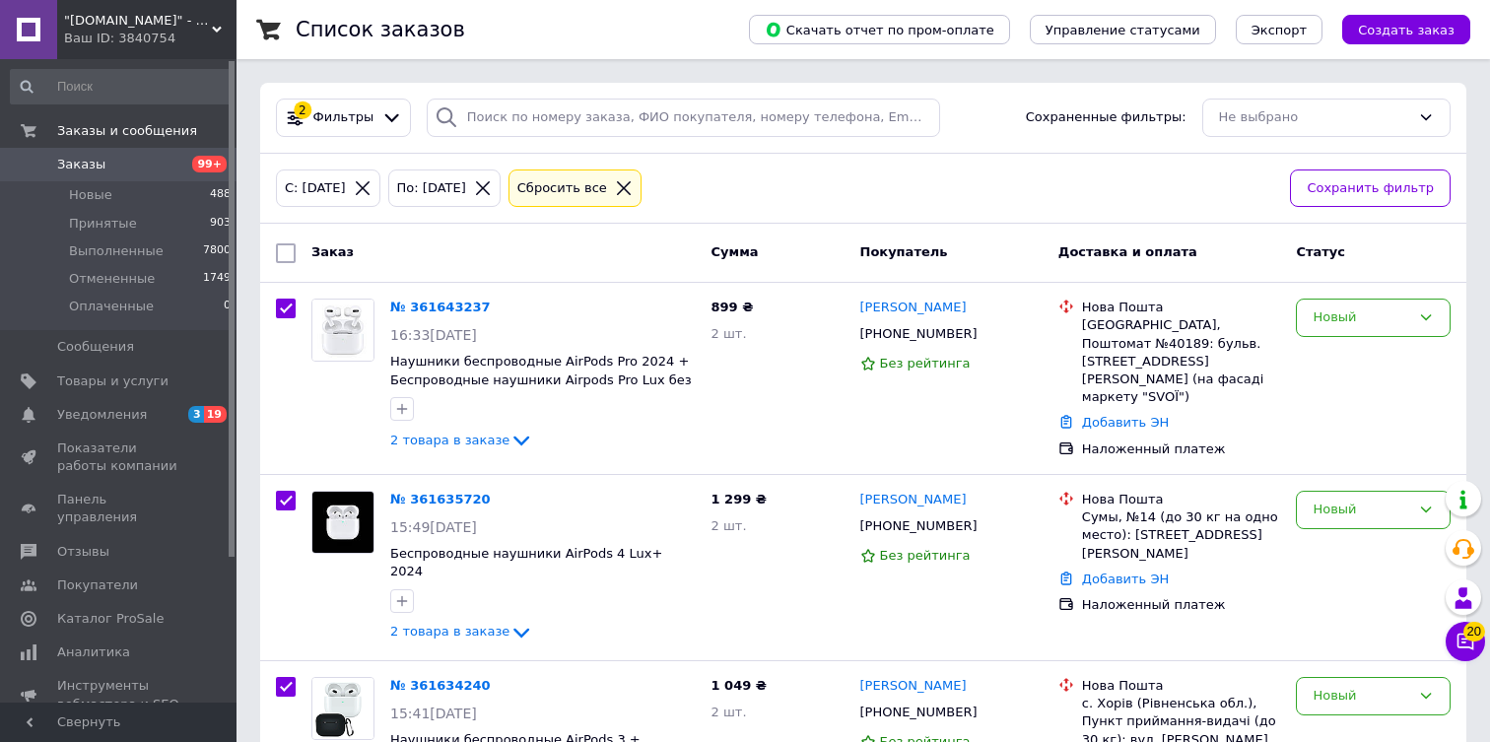
checkbox input "true"
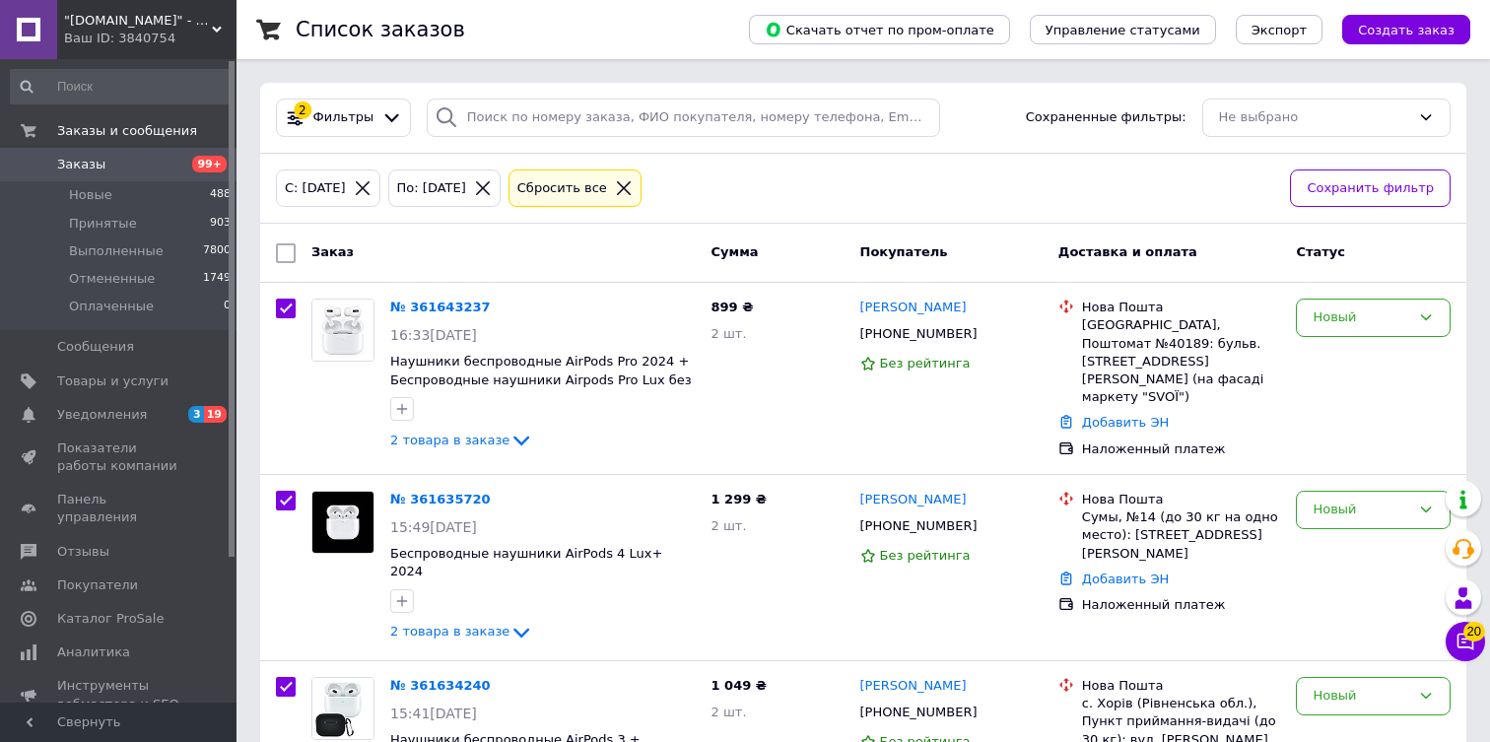
checkbox input "true"
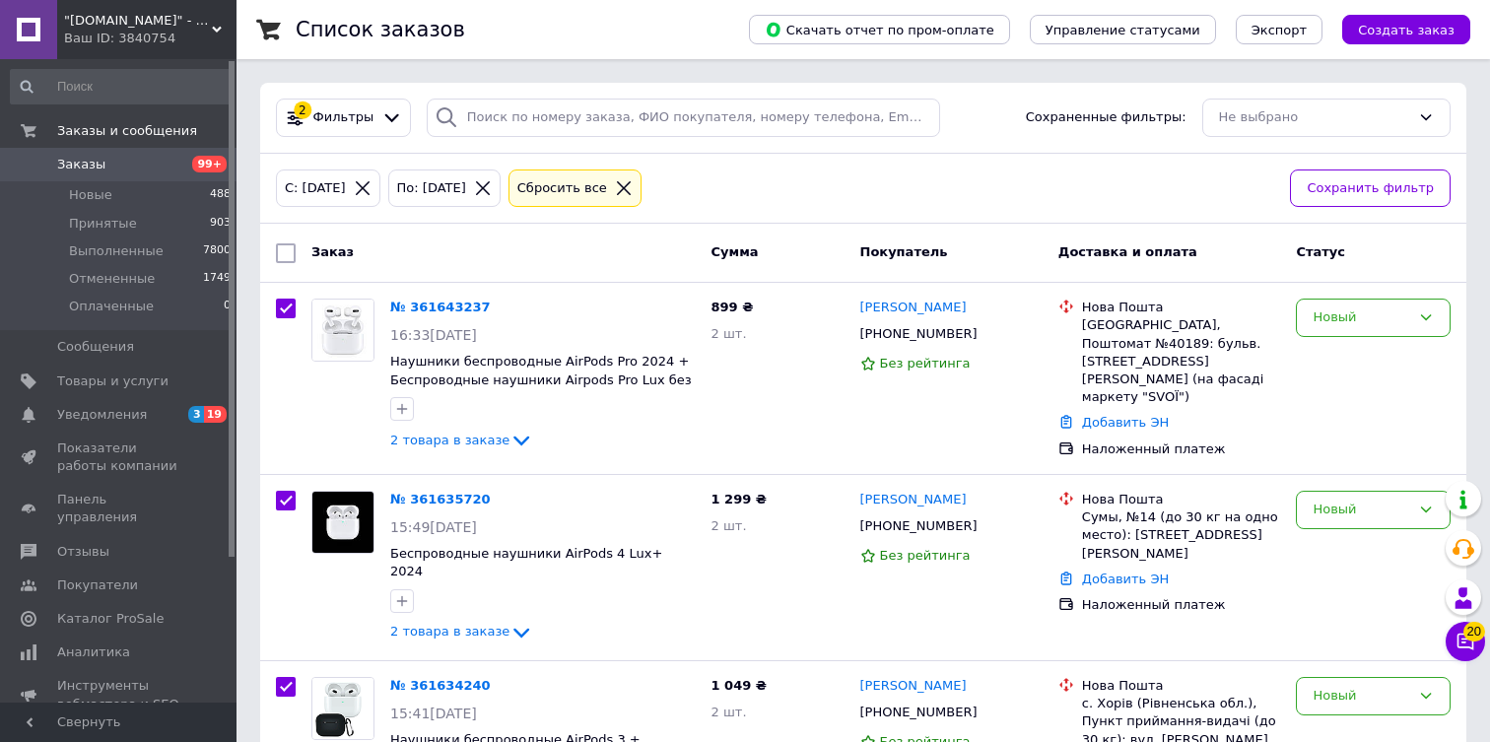
checkbox input "true"
click at [285, 253] on input "checkbox" at bounding box center [289, 253] width 13 height 13
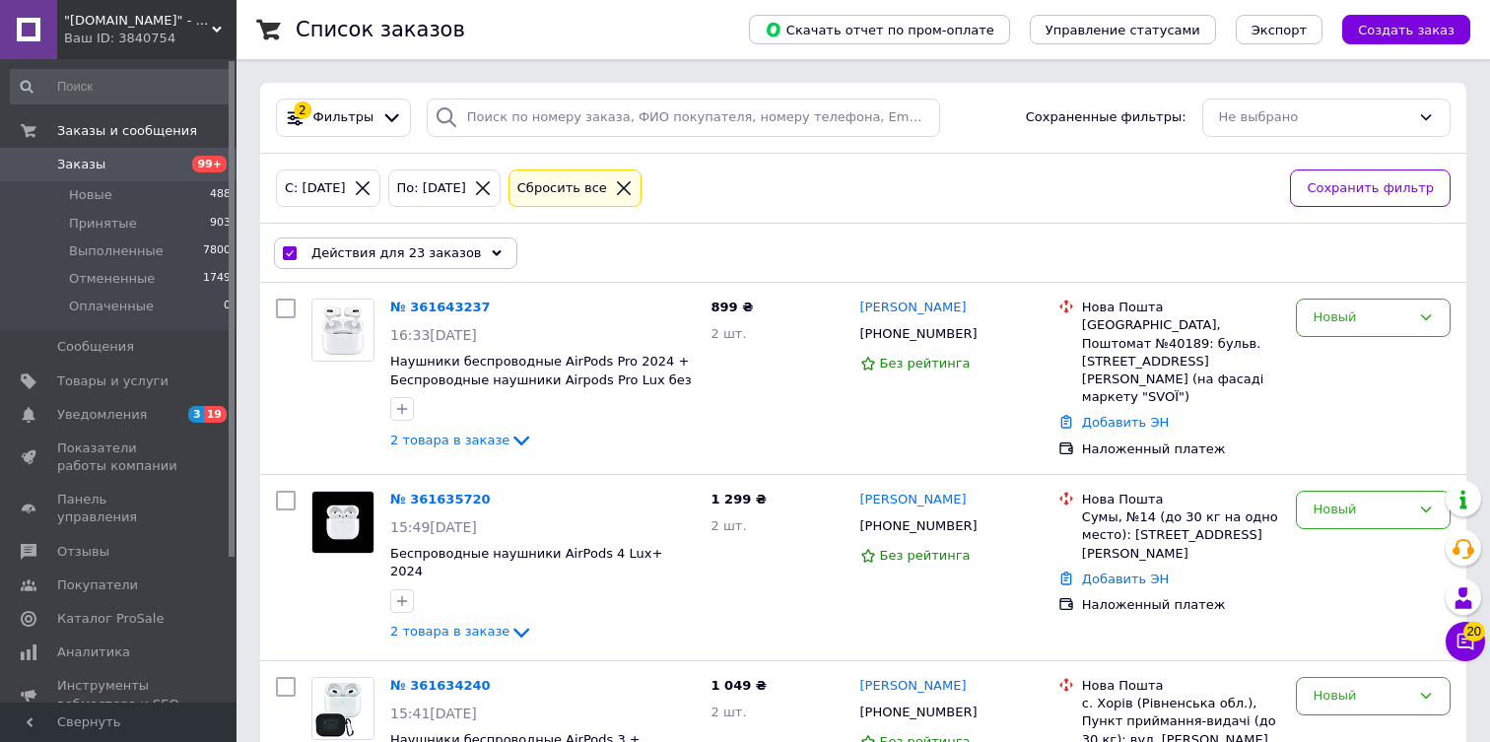
checkbox input "false"
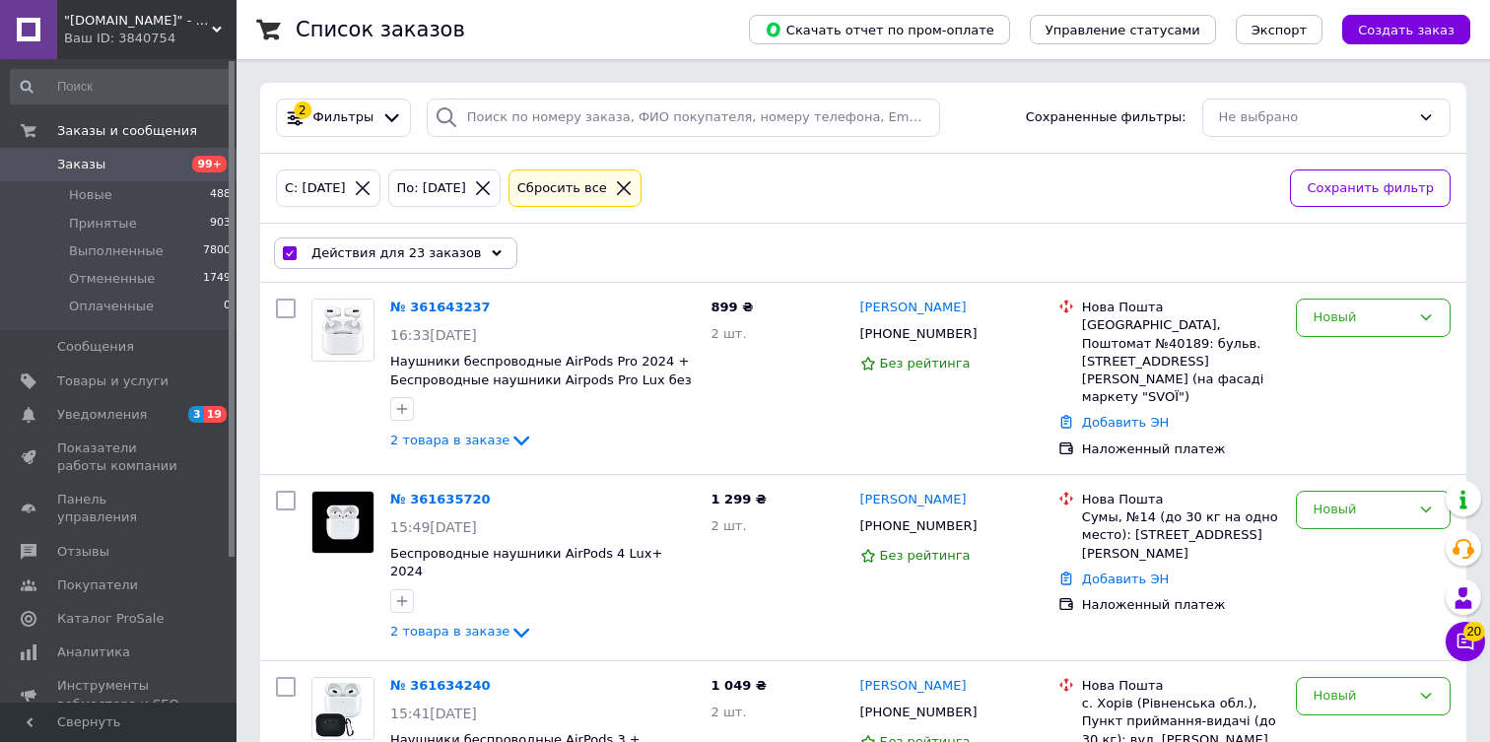
checkbox input "false"
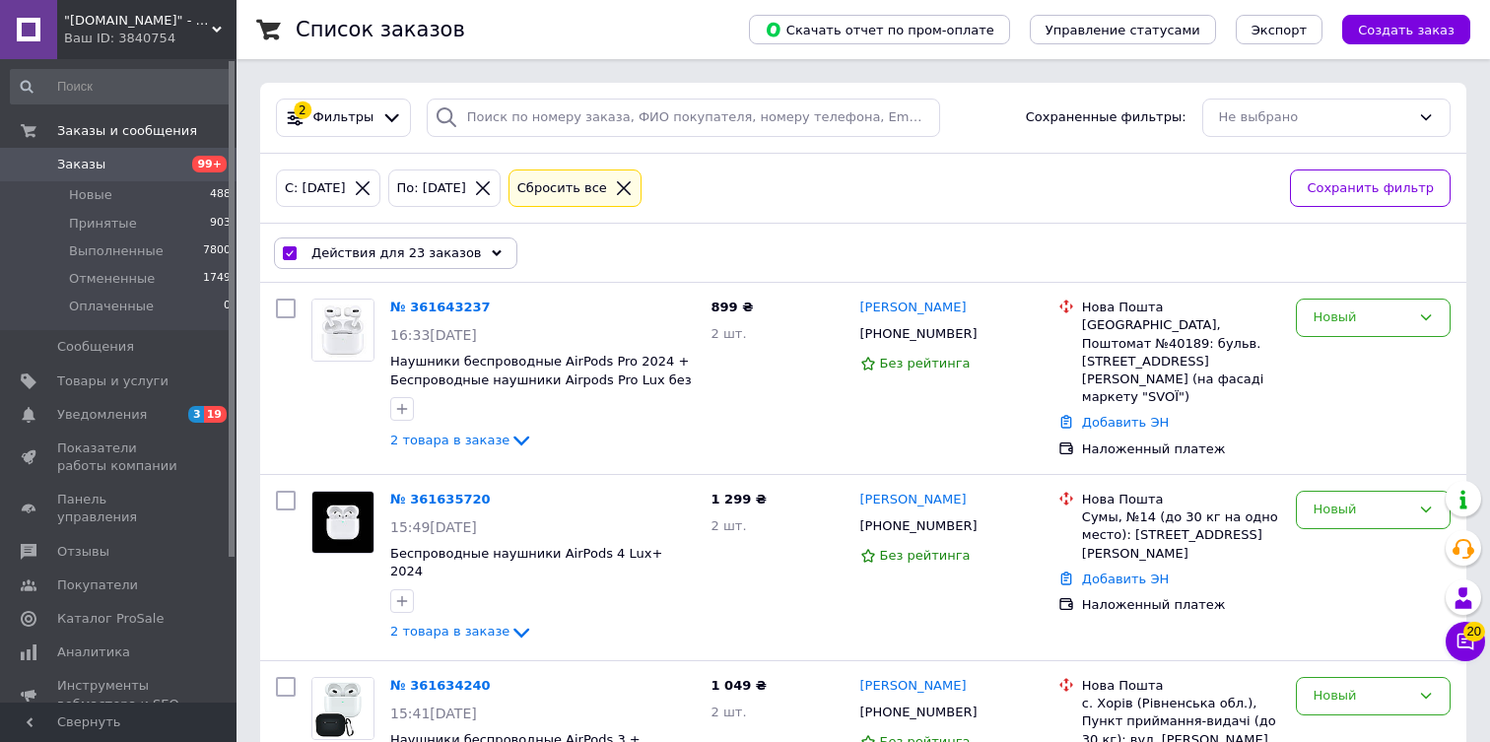
checkbox input "false"
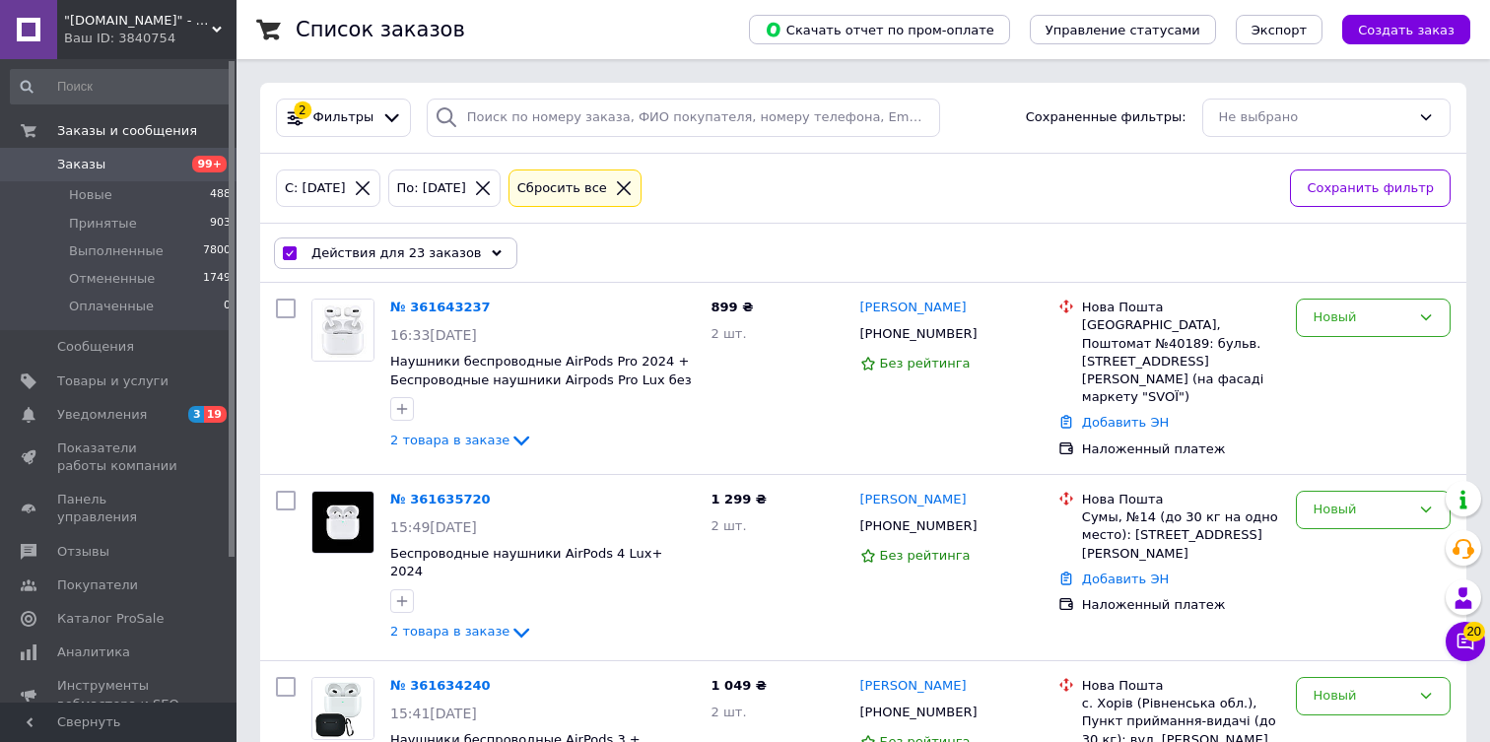
checkbox input "false"
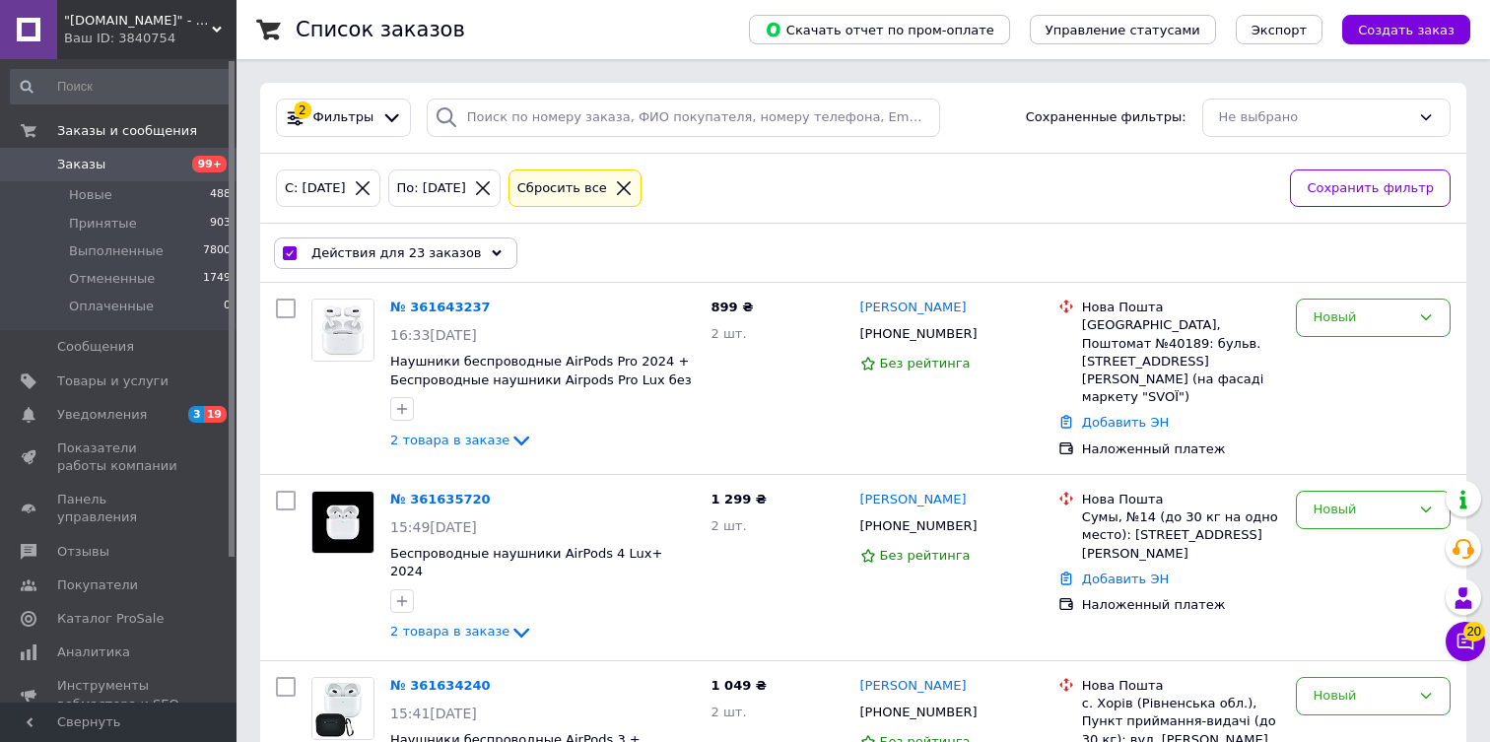
checkbox input "false"
click at [135, 20] on span ""tehnika-ggshop.com.ua" - Интернет-магазин" at bounding box center [138, 21] width 148 height 18
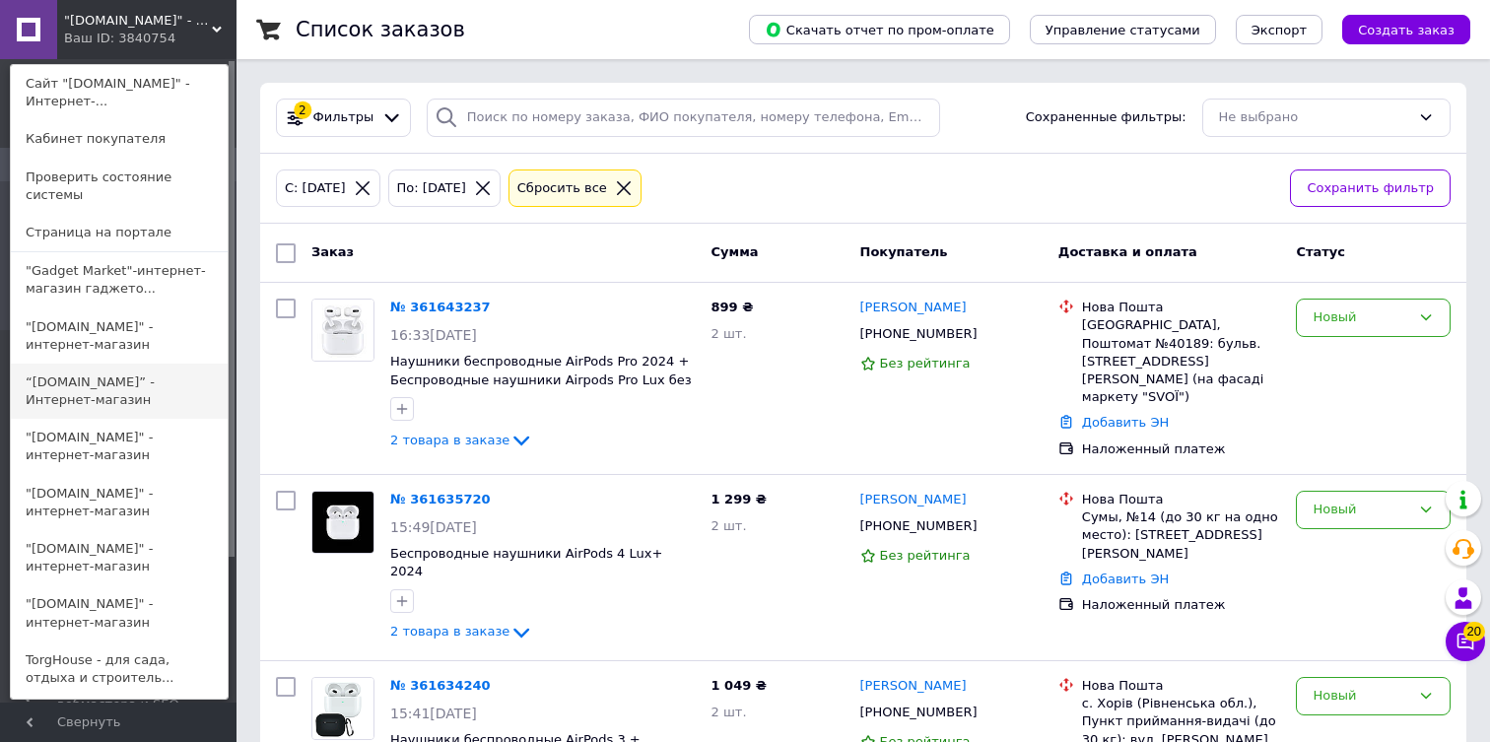
click at [104, 410] on link "“biz-shop.com.ua” - Интернет-магазин" at bounding box center [119, 391] width 217 height 55
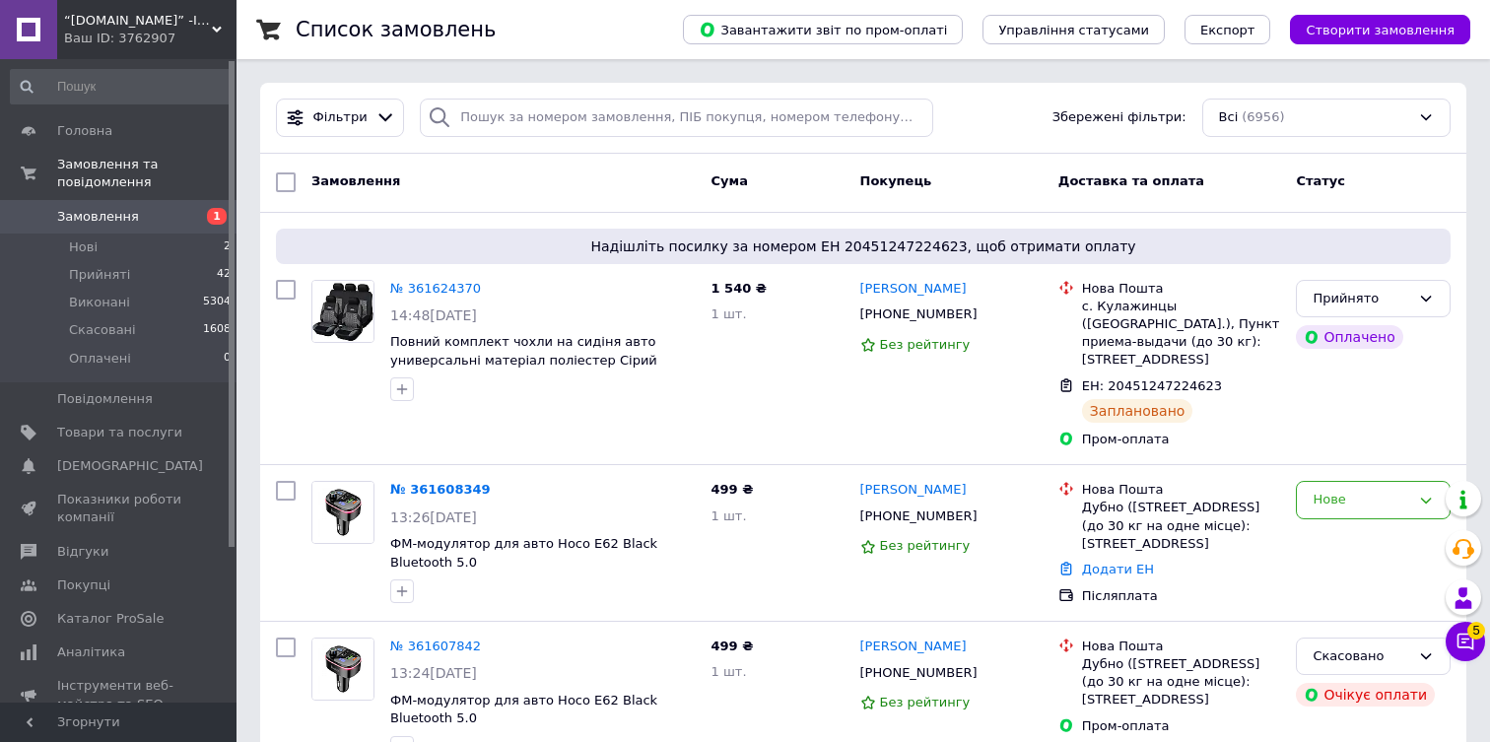
click at [120, 31] on div "Ваш ID: 3762907" at bounding box center [150, 39] width 172 height 18
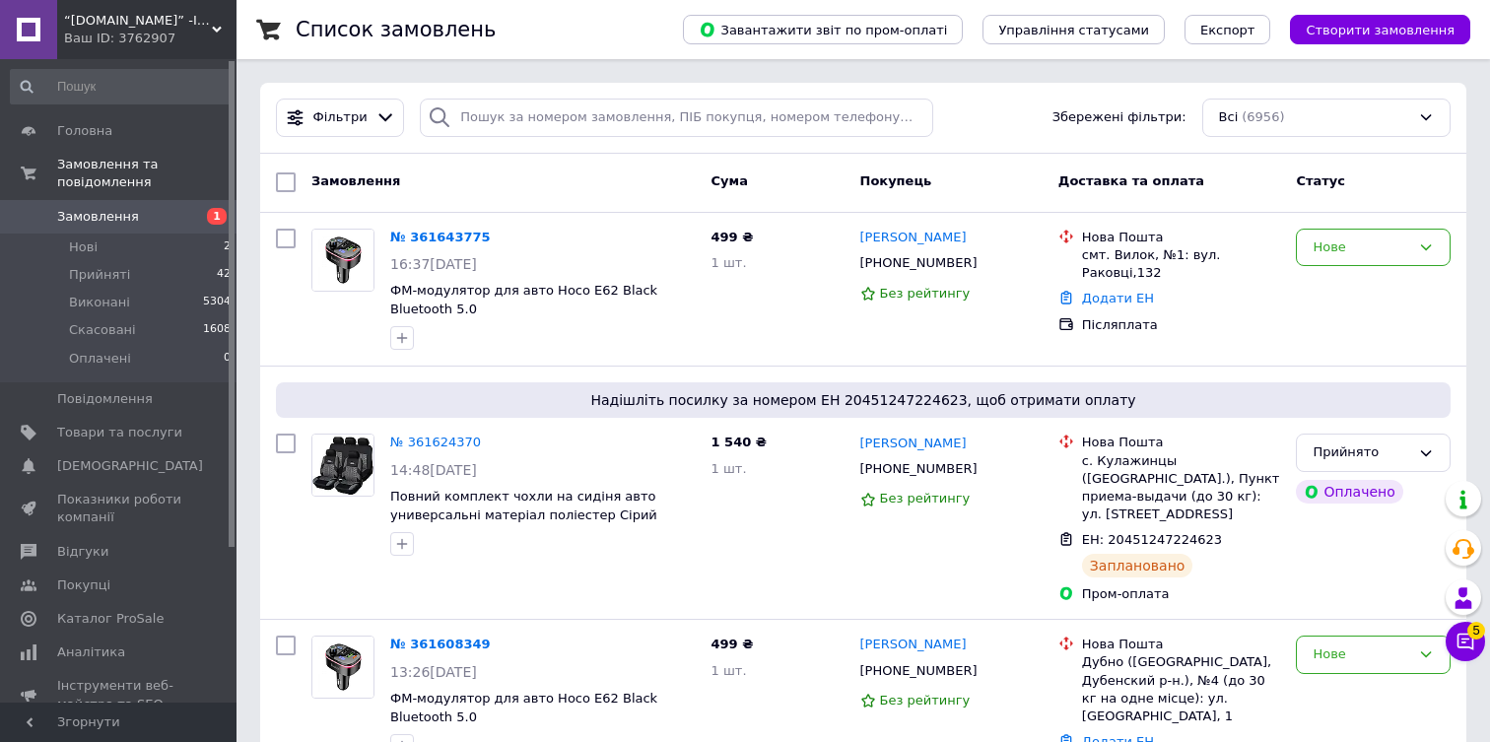
click at [174, 30] on div "Ваш ID: 3762907" at bounding box center [150, 39] width 172 height 18
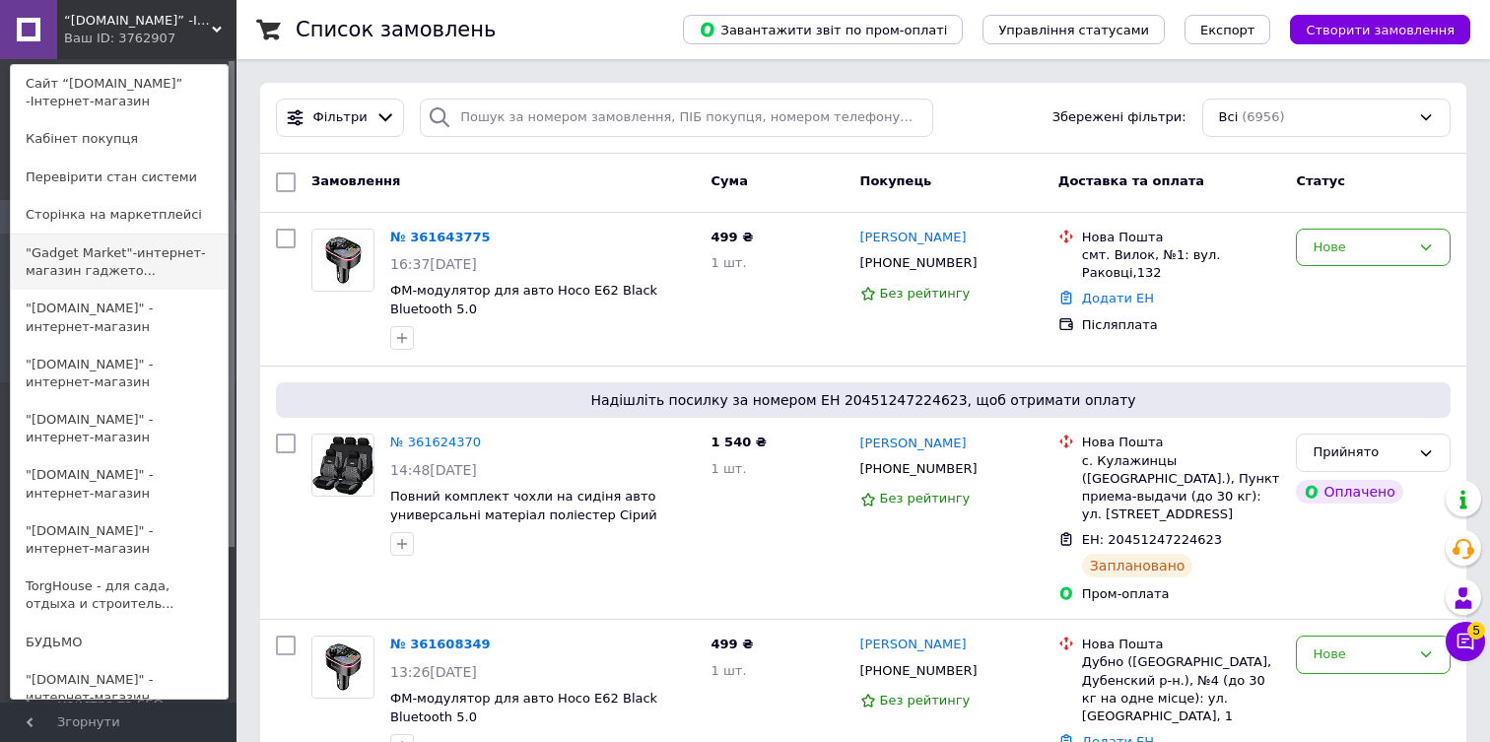
click at [103, 257] on link ""Gadget Market"-интернет-магазин гаджето..." at bounding box center [119, 262] width 217 height 55
